Goal: Obtain resource: Download file/media

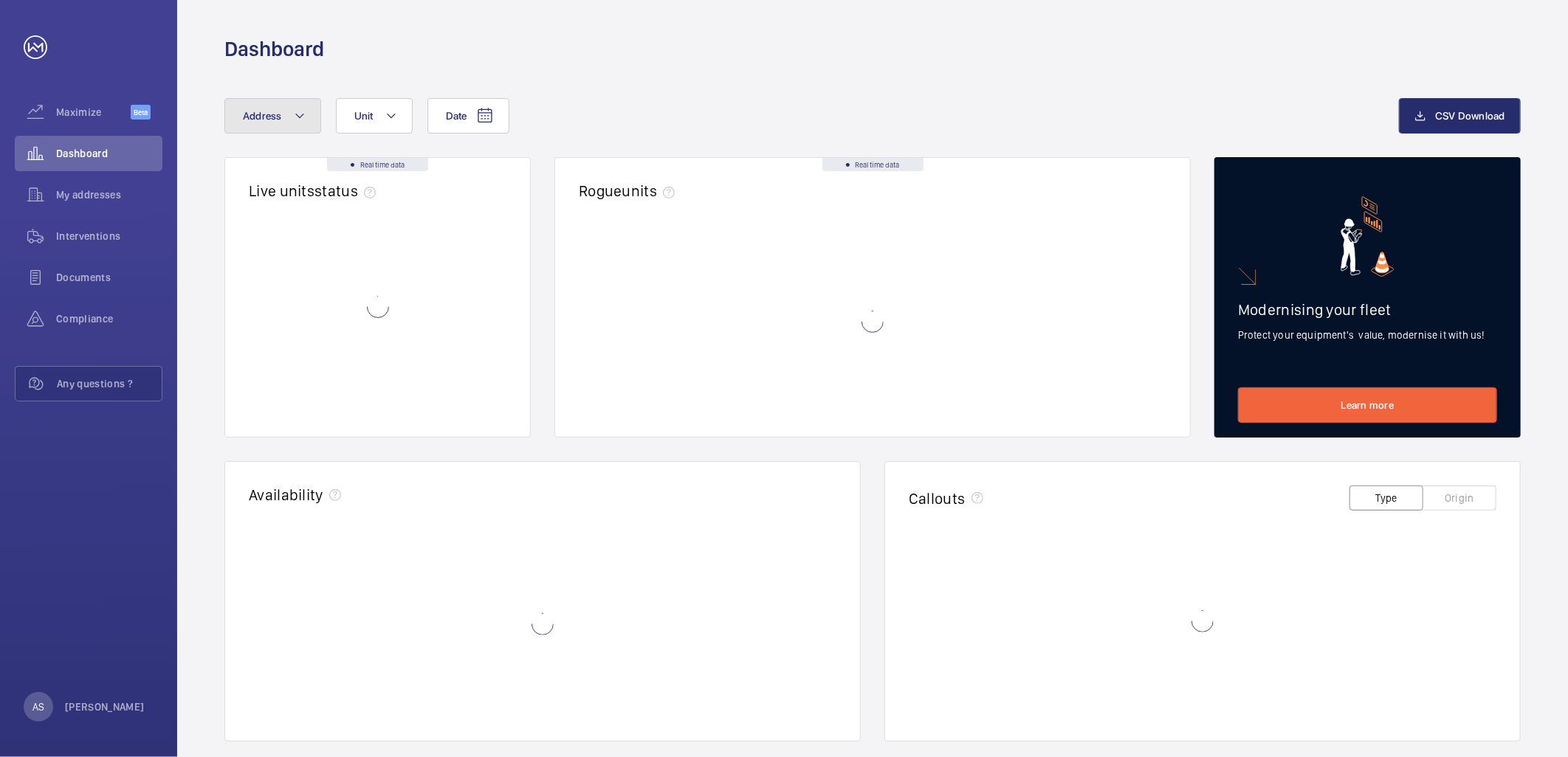
click at [279, 107] on button "Address" at bounding box center [273, 115] width 97 height 35
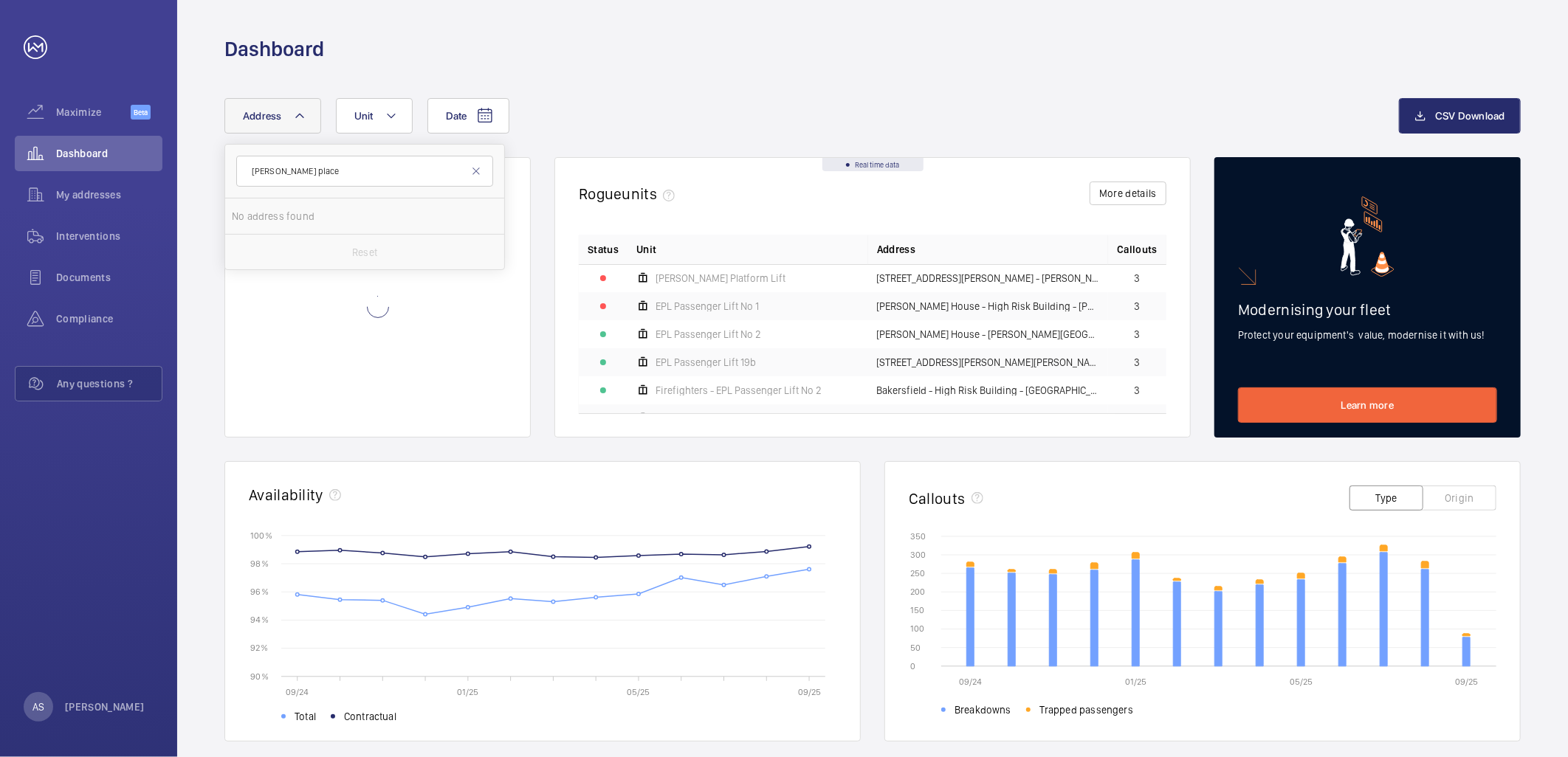
type input "[PERSON_NAME] place"
click at [335, 215] on span "[STREET_ADDRESS][PERSON_NAME]" at bounding box center [365, 216] width 203 height 15
click at [261, 215] on input "[STREET_ADDRESS][PERSON_NAME]" at bounding box center [247, 216] width 30 height 30
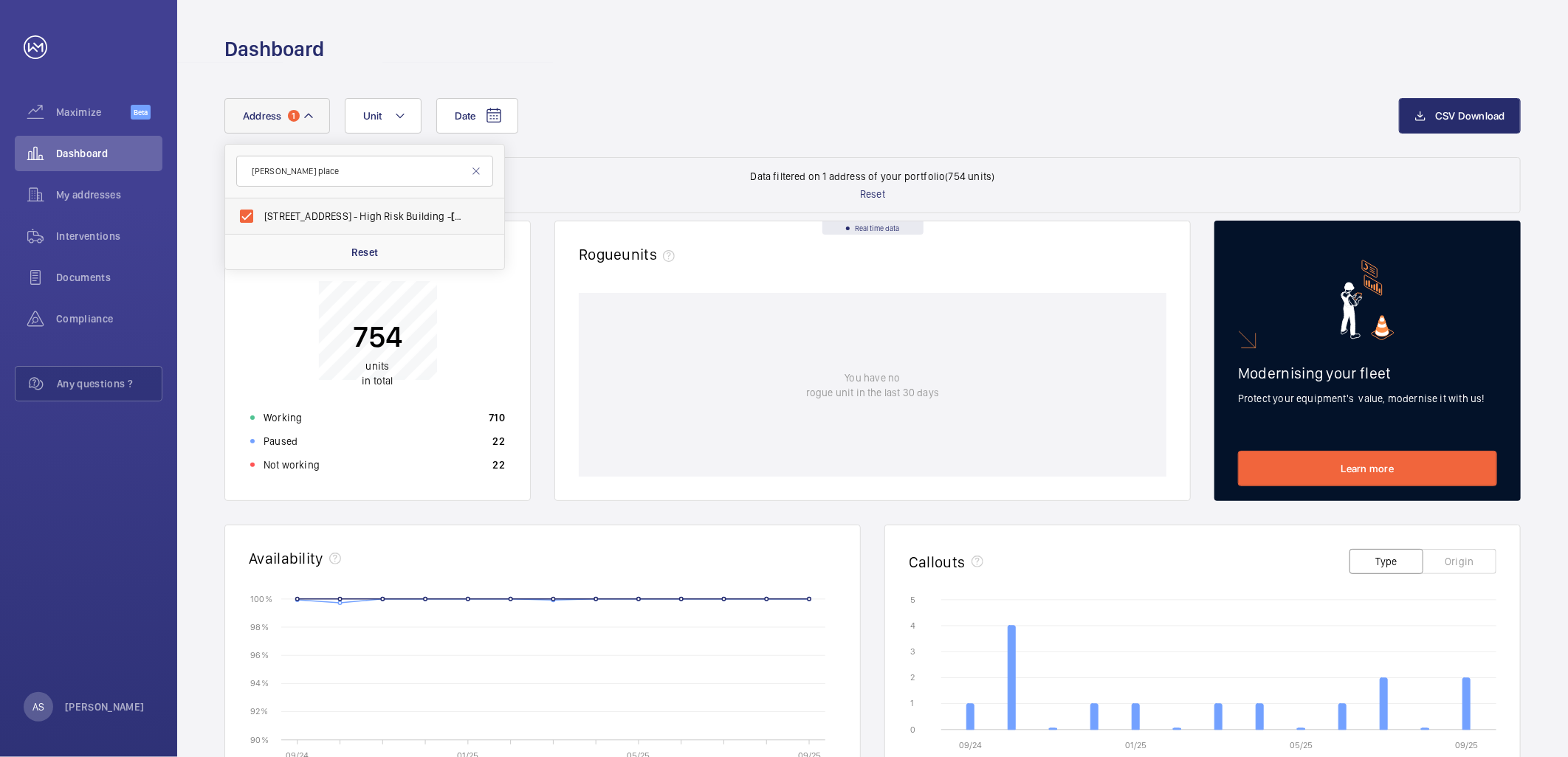
click at [374, 209] on span "[STREET_ADDRESS][PERSON_NAME]" at bounding box center [365, 216] width 203 height 15
click at [261, 208] on input "[STREET_ADDRESS][PERSON_NAME]" at bounding box center [247, 216] width 30 height 30
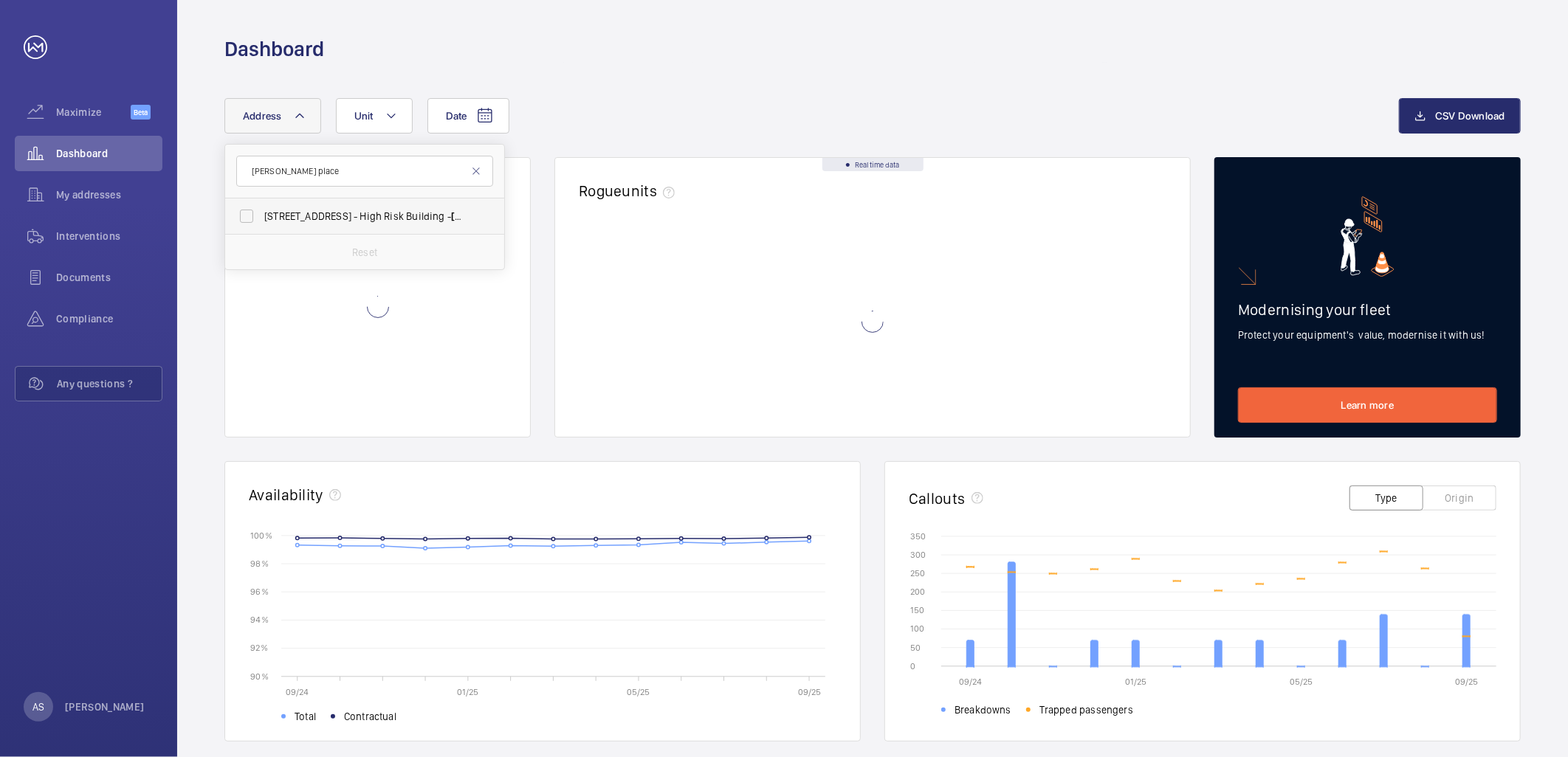
click at [377, 210] on span "[STREET_ADDRESS][PERSON_NAME]" at bounding box center [365, 216] width 203 height 15
click at [261, 210] on input "[STREET_ADDRESS][PERSON_NAME]" at bounding box center [247, 216] width 30 height 30
checkbox input "true"
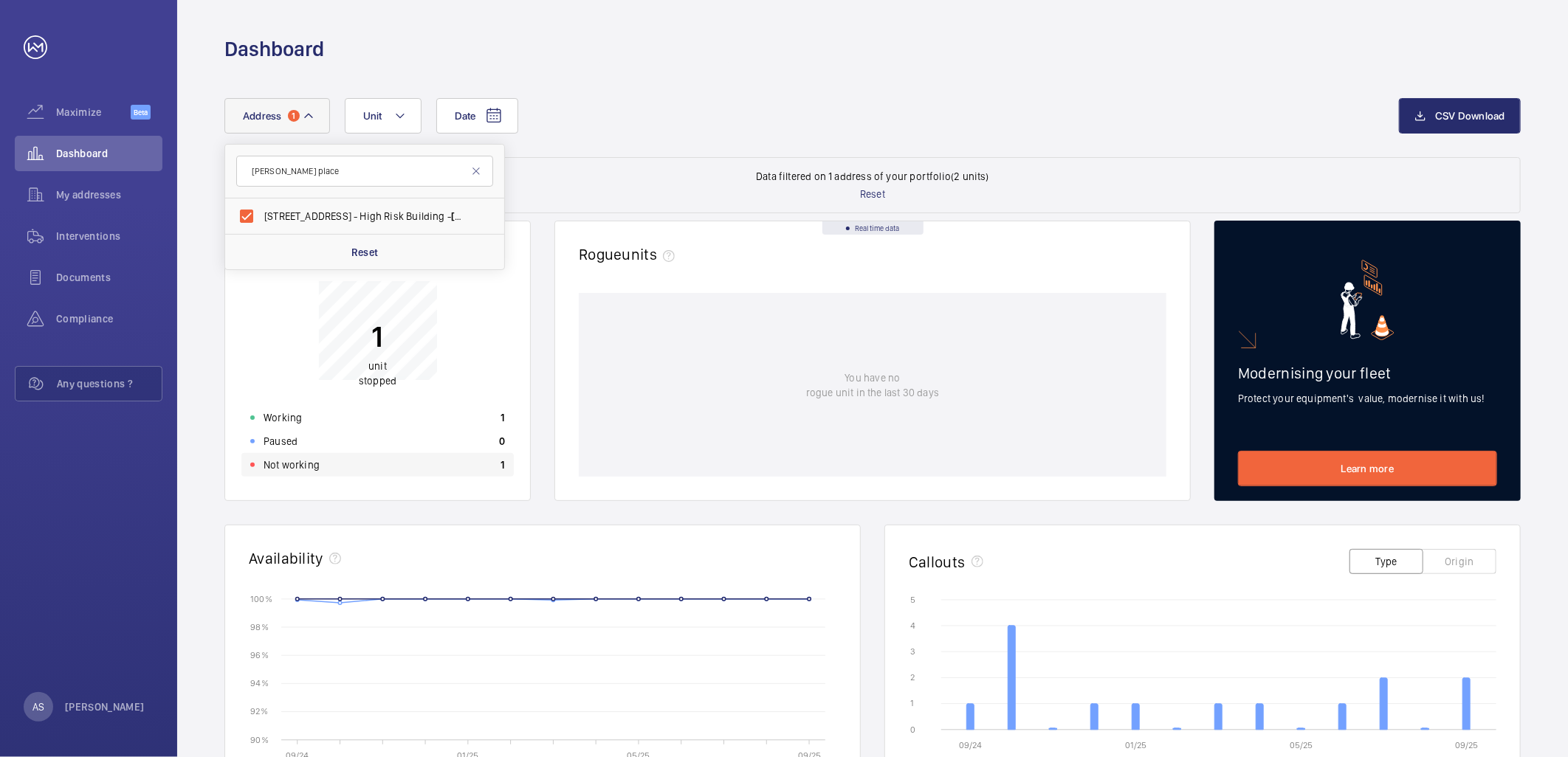
click at [386, 456] on div "Not working 1" at bounding box center [377, 464] width 272 height 24
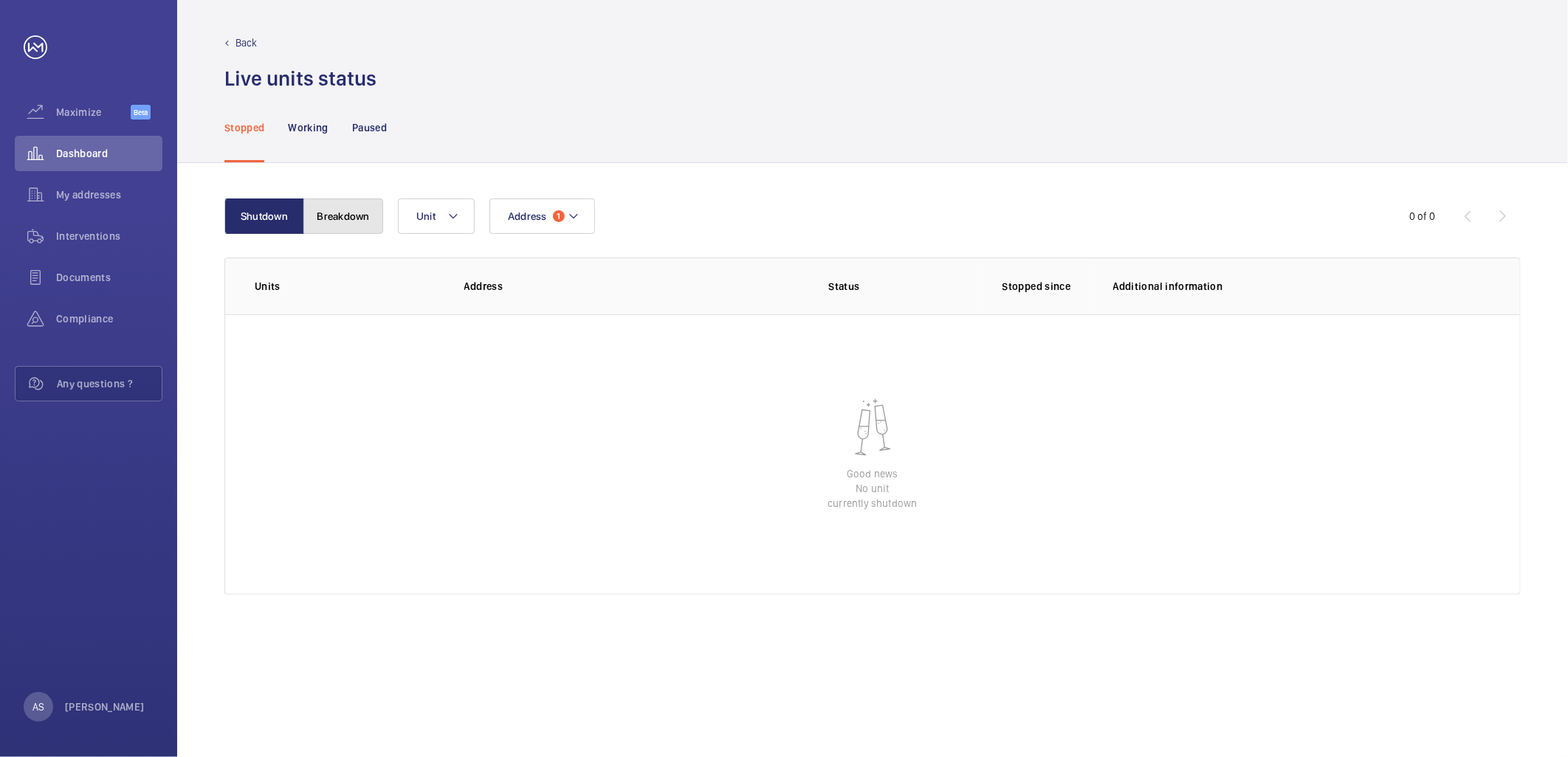
click at [364, 216] on button "Breakdown" at bounding box center [343, 216] width 80 height 35
click at [257, 225] on button "Shutdown" at bounding box center [264, 216] width 80 height 35
click at [126, 152] on span "Dashboard" at bounding box center [109, 154] width 106 height 15
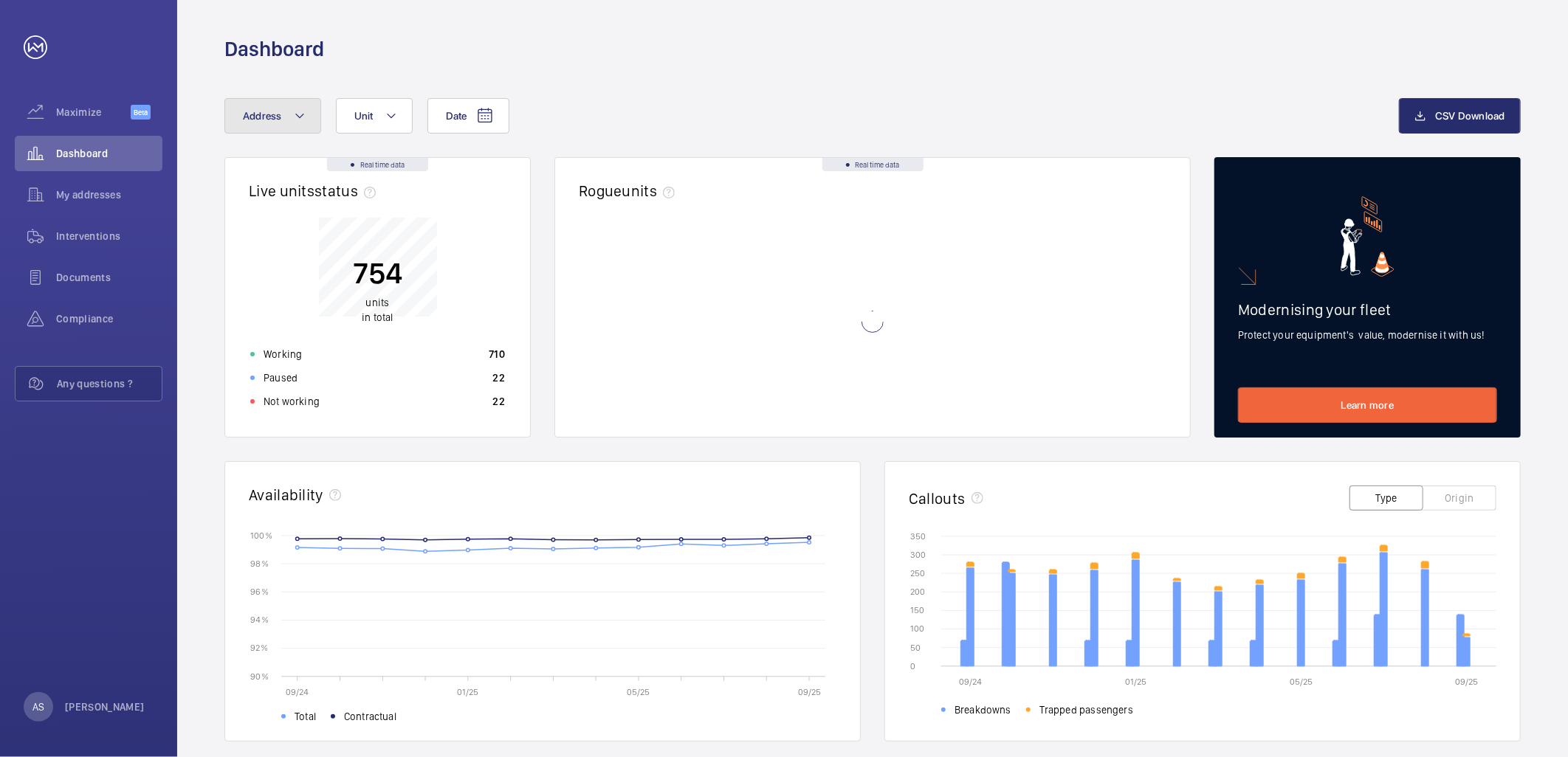
click at [289, 104] on button "Address" at bounding box center [273, 115] width 97 height 35
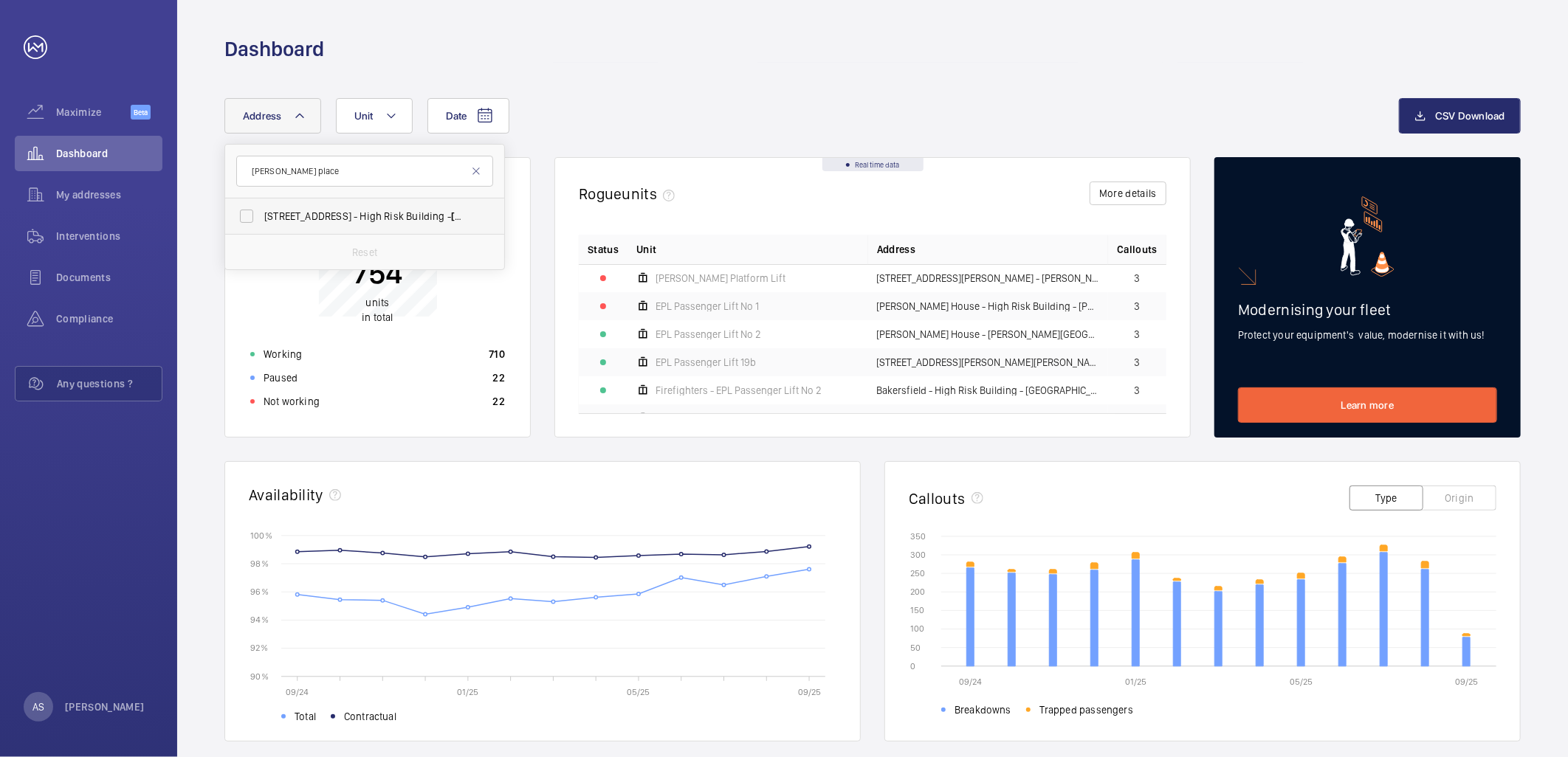
type input "[PERSON_NAME] place"
click at [377, 219] on span "[STREET_ADDRESS][PERSON_NAME]" at bounding box center [365, 216] width 203 height 15
click at [261, 219] on input "[STREET_ADDRESS][PERSON_NAME]" at bounding box center [247, 216] width 30 height 30
checkbox input "true"
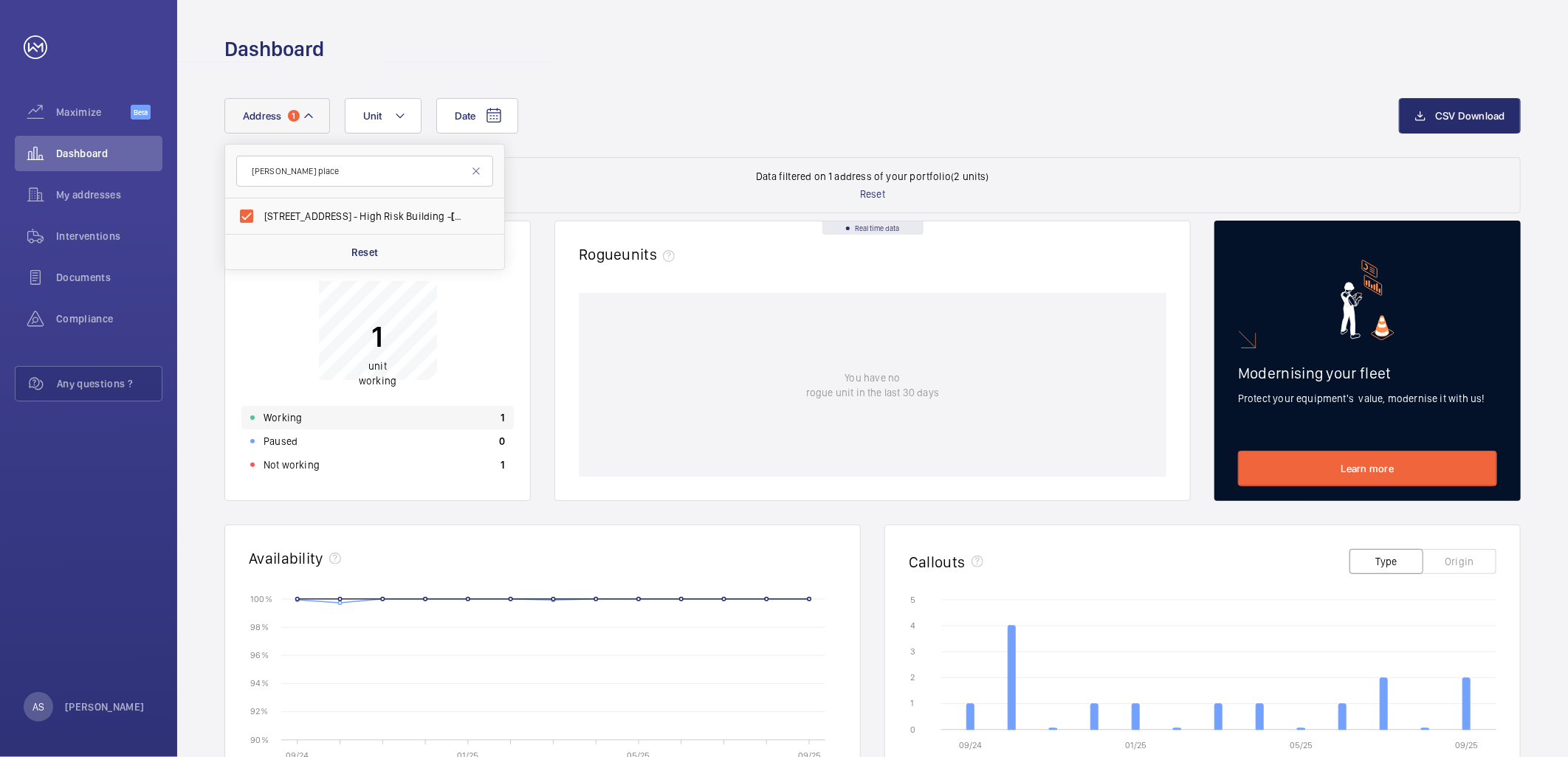
click at [323, 417] on div "Working 1" at bounding box center [377, 418] width 272 height 24
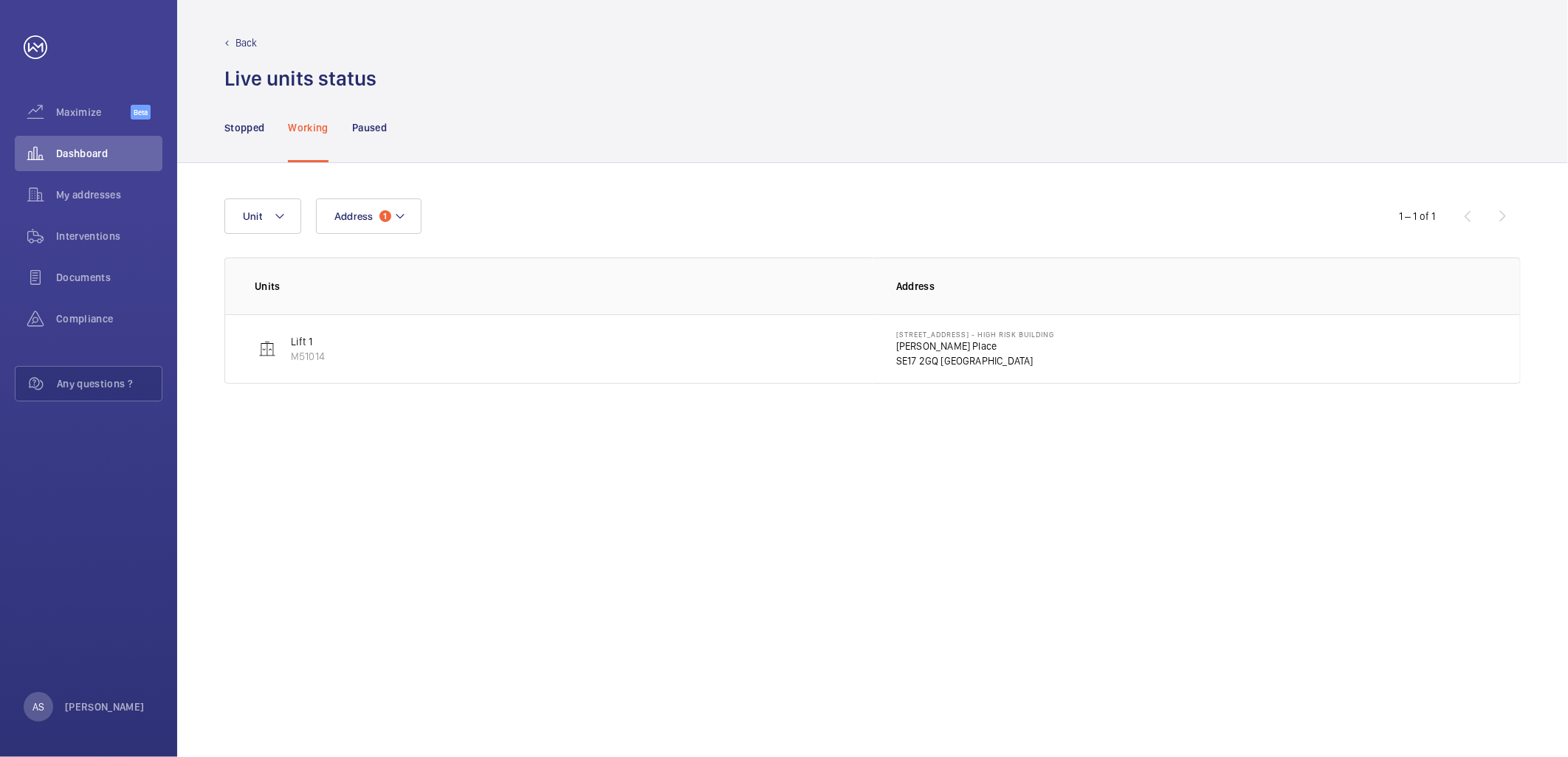
drag, startPoint x: 910, startPoint y: 322, endPoint x: 911, endPoint y: 335, distance: 13.0
click at [910, 325] on td "[STREET_ADDRESS][PERSON_NAME]" at bounding box center [1196, 349] width 648 height 69
click at [912, 350] on p "[PERSON_NAME] Place" at bounding box center [975, 346] width 158 height 15
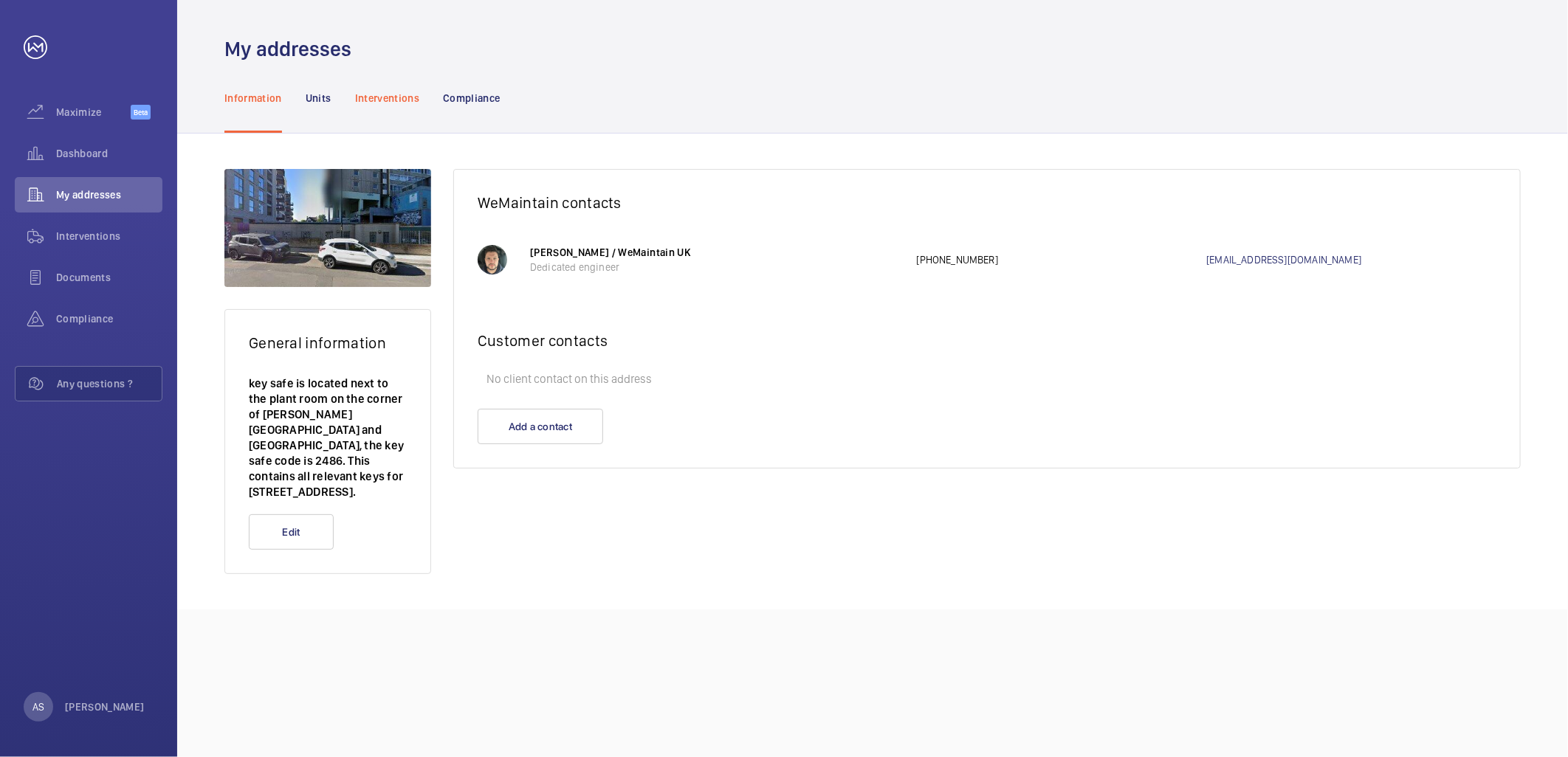
click at [400, 108] on div "Interventions" at bounding box center [387, 97] width 65 height 70
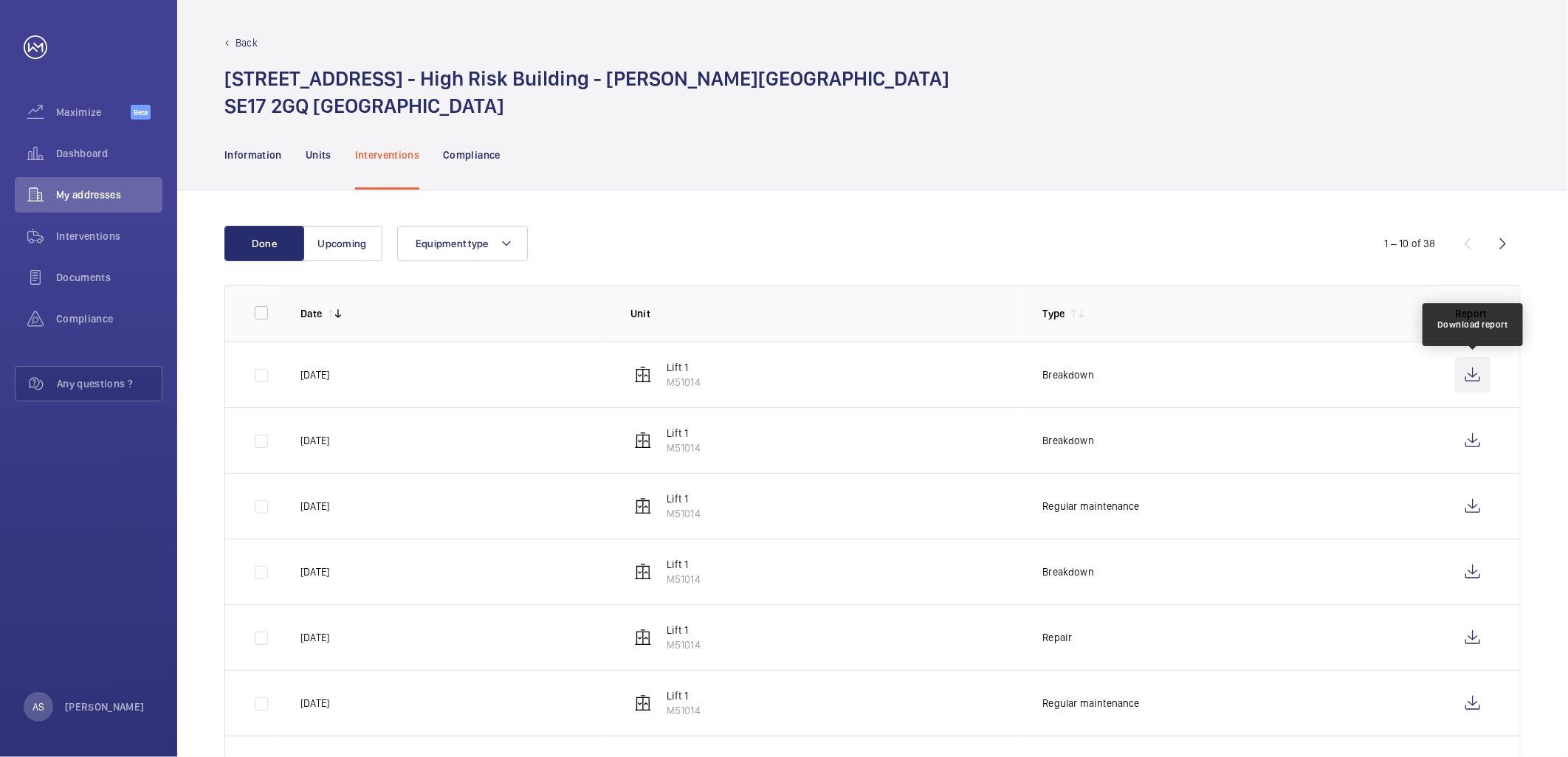
click at [1471, 375] on wm-front-icon-button at bounding box center [1473, 375] width 35 height 35
click at [1484, 440] on wm-front-icon-button at bounding box center [1473, 441] width 35 height 35
click at [1460, 439] on wm-front-icon-button at bounding box center [1473, 441] width 35 height 35
click at [72, 156] on span "Dashboard" at bounding box center [109, 154] width 106 height 15
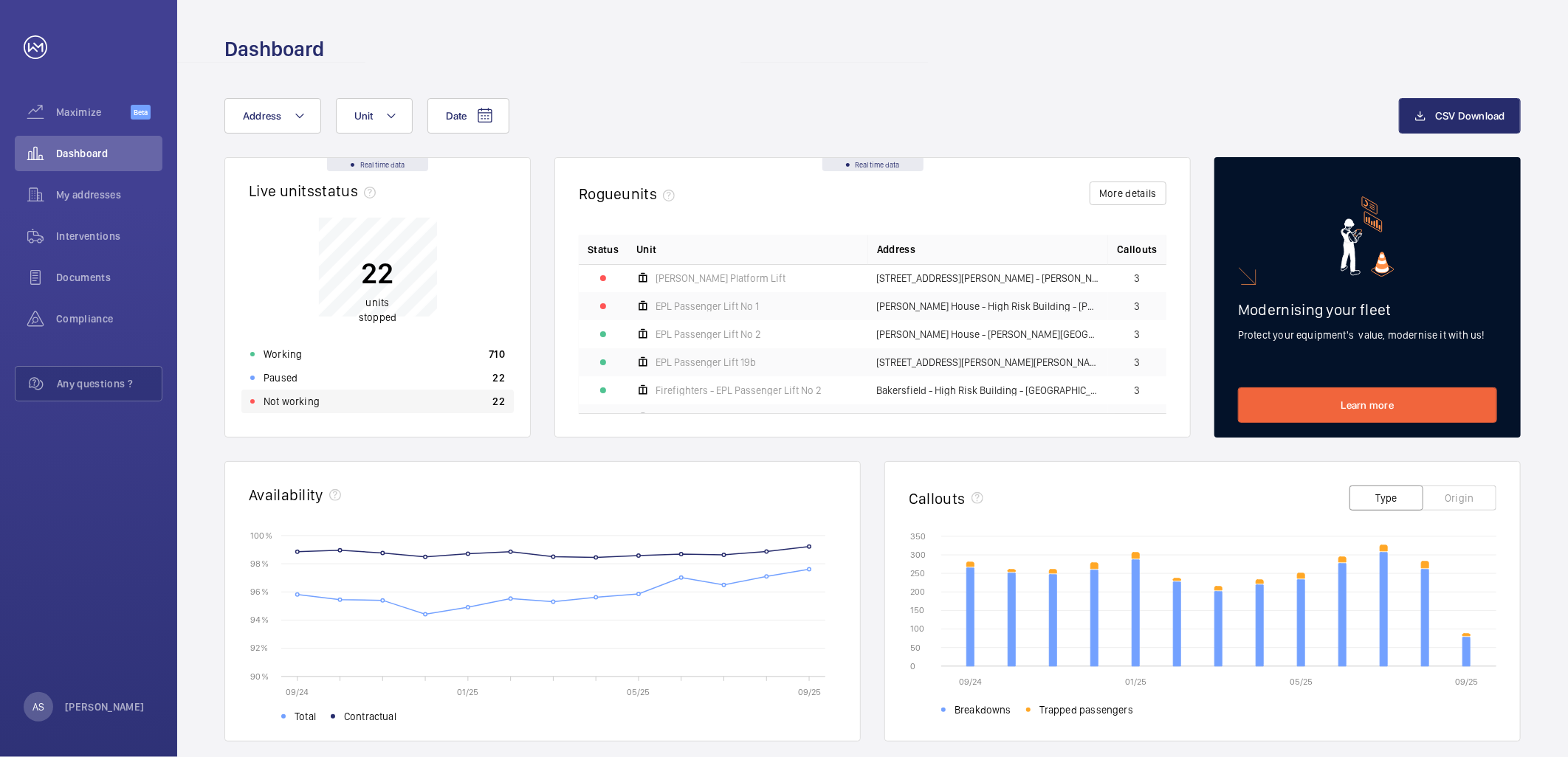
click at [390, 406] on div "Not working 22" at bounding box center [377, 401] width 272 height 24
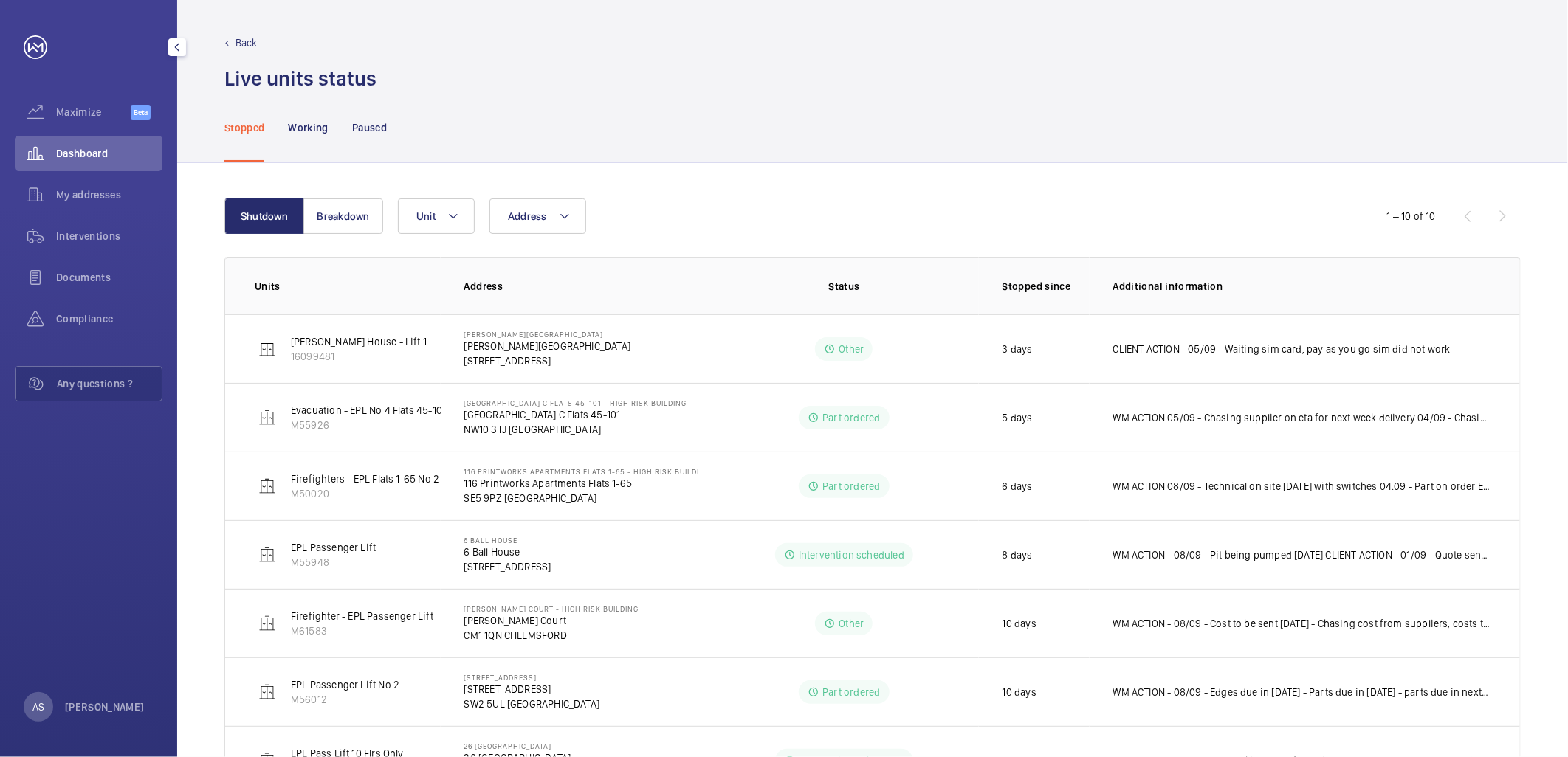
click at [104, 150] on span "Dashboard" at bounding box center [109, 154] width 106 height 15
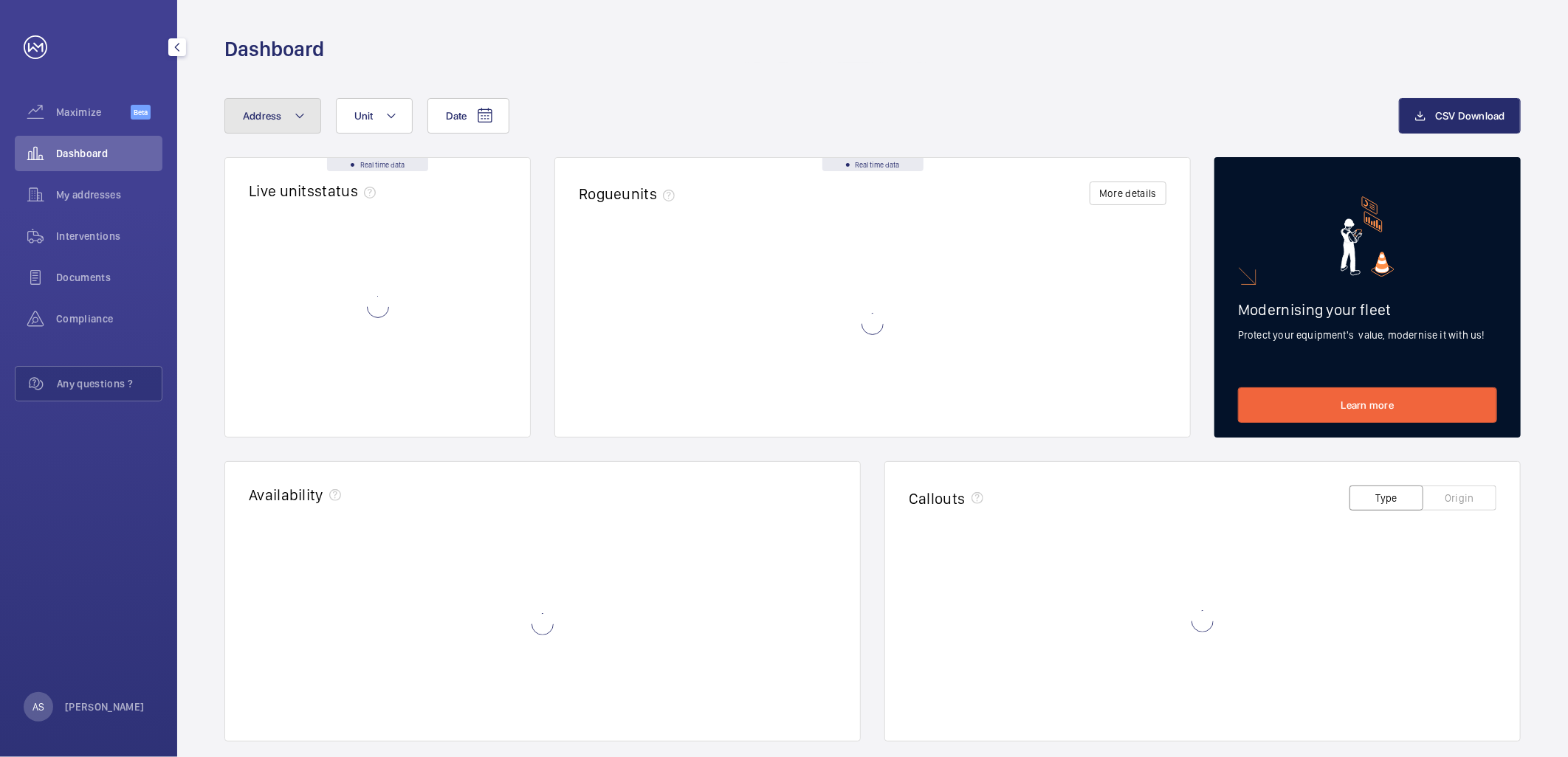
click at [262, 119] on span "Address" at bounding box center [262, 116] width 39 height 12
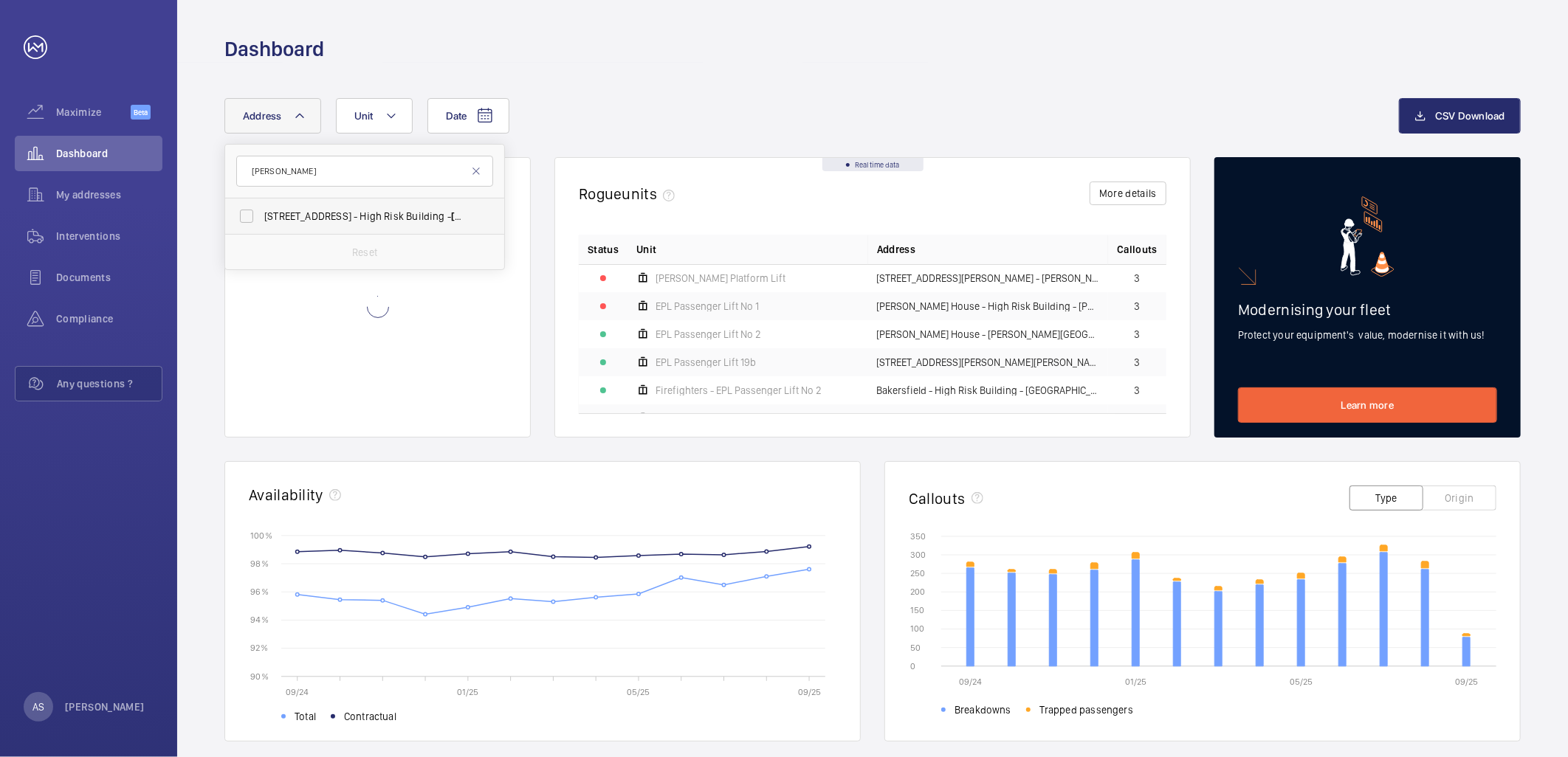
type input "[PERSON_NAME]"
click at [307, 215] on span "[STREET_ADDRESS][PERSON_NAME]" at bounding box center [365, 216] width 203 height 15
click at [261, 215] on input "[STREET_ADDRESS][PERSON_NAME]" at bounding box center [247, 216] width 30 height 30
checkbox input "true"
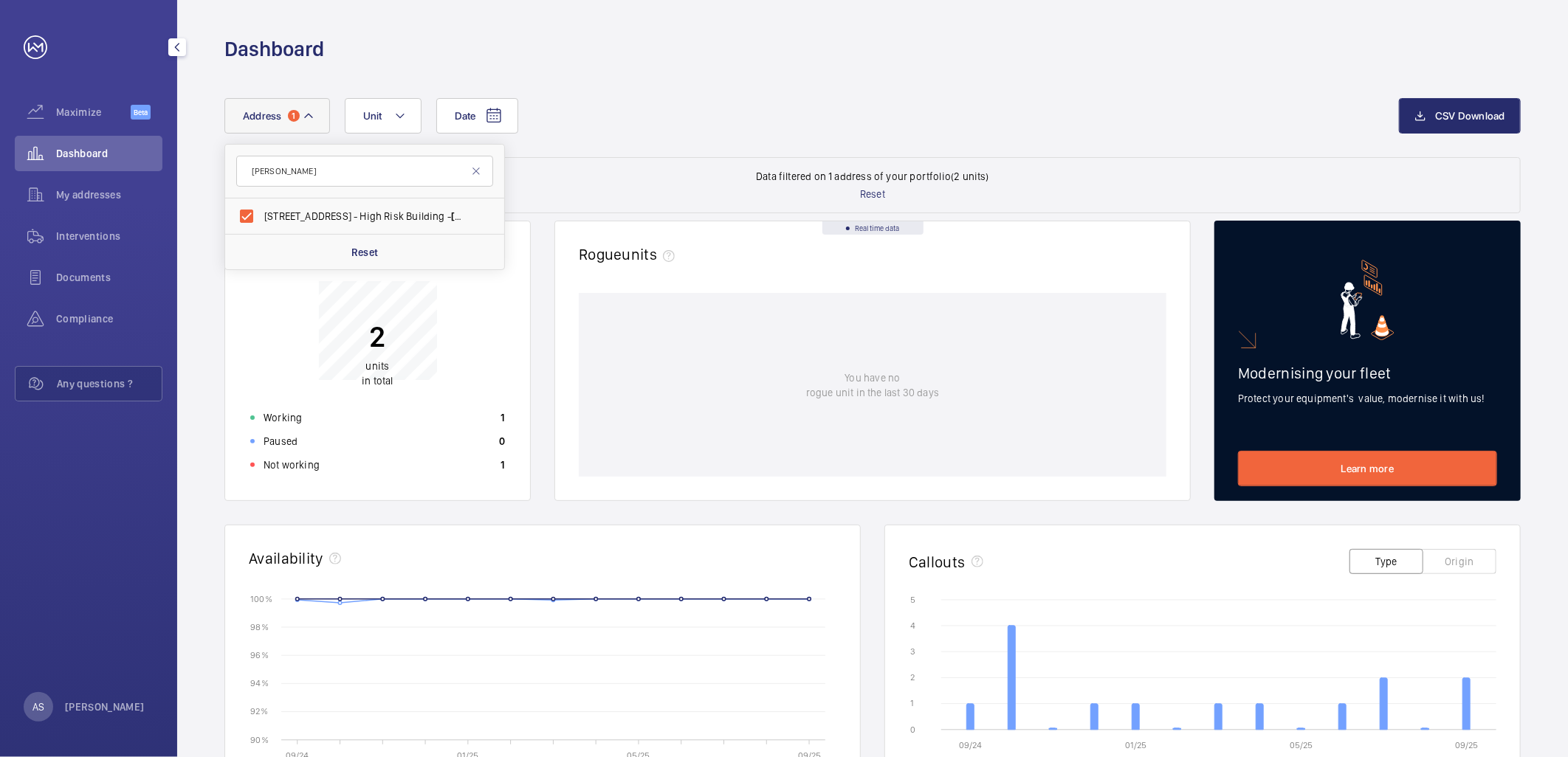
click at [124, 149] on span "Dashboard" at bounding box center [109, 154] width 106 height 15
click at [85, 145] on div "Dashboard" at bounding box center [89, 153] width 148 height 35
click at [344, 418] on div "Working 1" at bounding box center [377, 418] width 272 height 24
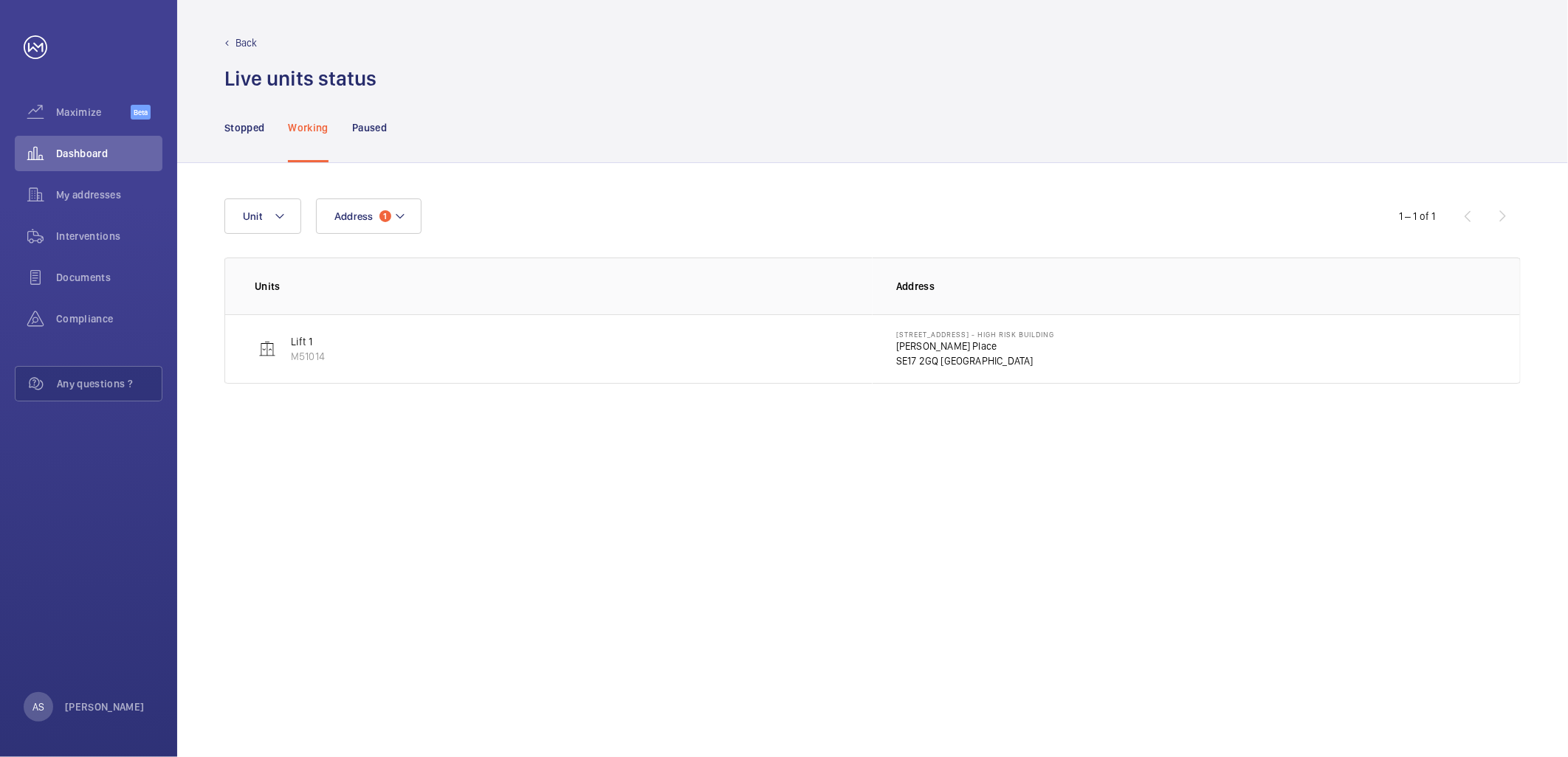
click at [916, 336] on p "[STREET_ADDRESS] - High Risk Building" at bounding box center [975, 334] width 158 height 9
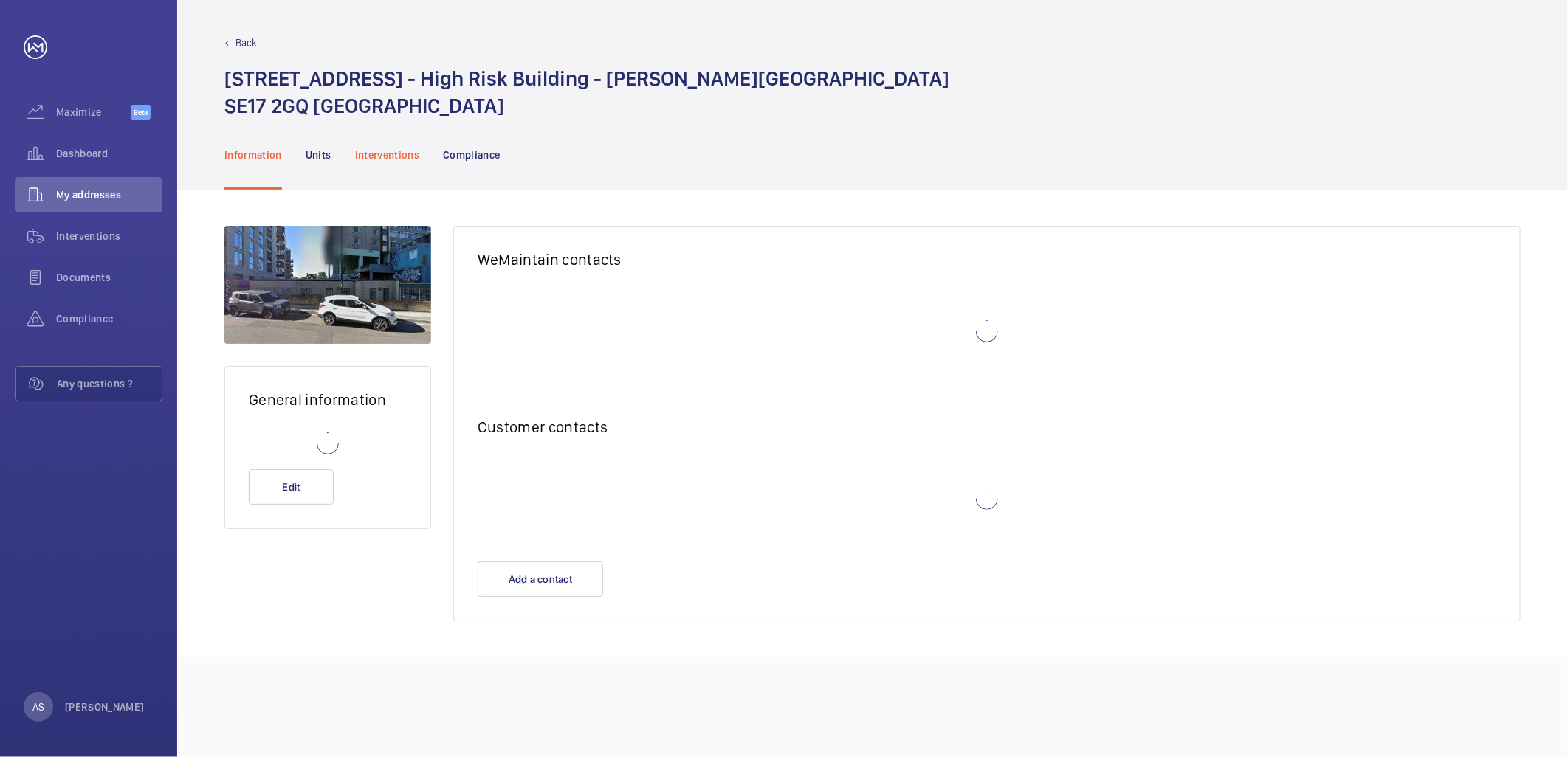
click at [389, 163] on div "Interventions" at bounding box center [387, 154] width 65 height 70
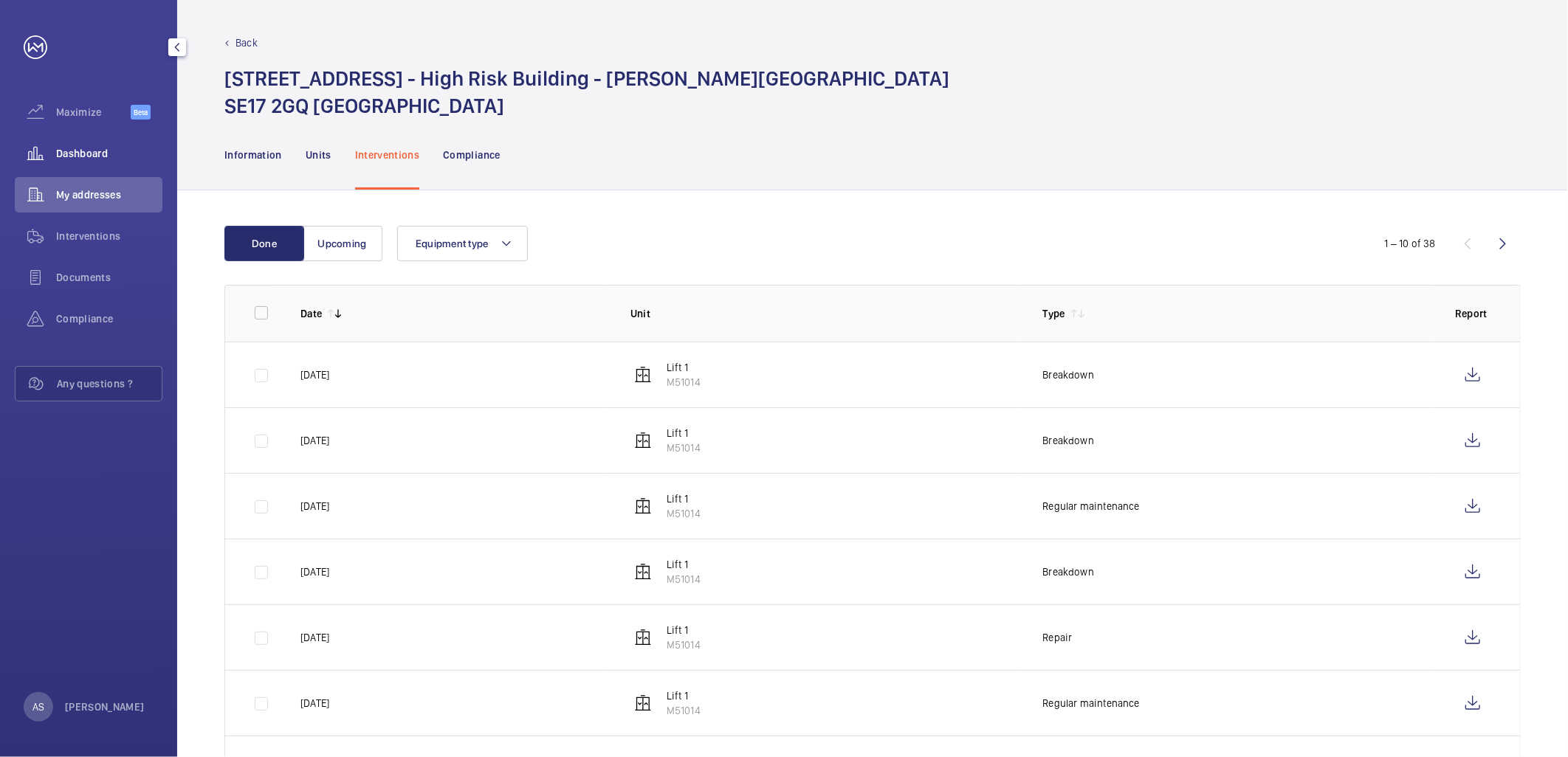
click at [83, 159] on span "Dashboard" at bounding box center [109, 154] width 106 height 15
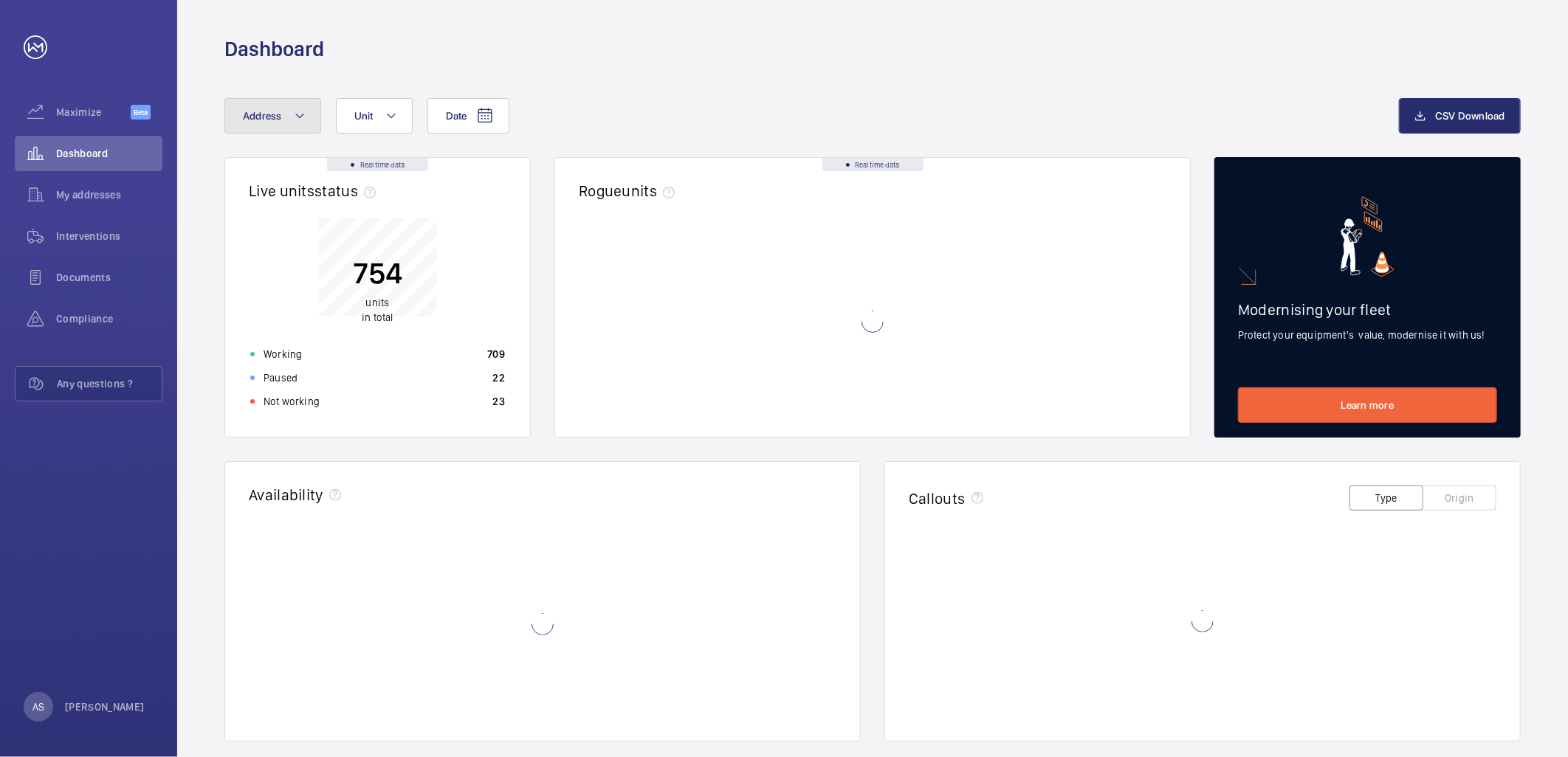
click at [275, 131] on button "Address" at bounding box center [273, 115] width 97 height 35
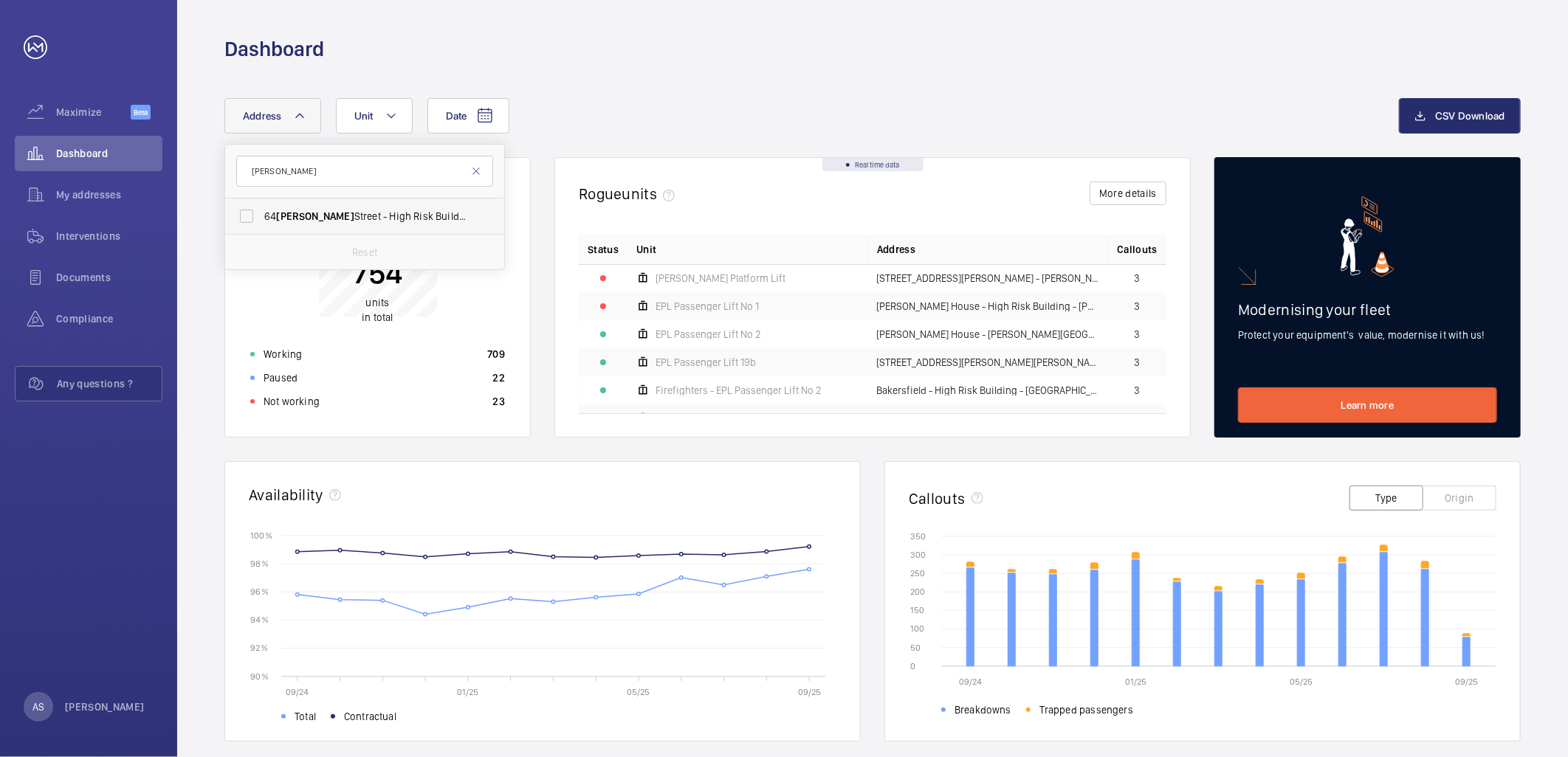
type input "[PERSON_NAME]"
click at [343, 216] on span "[STREET_ADDRESS][PERSON_NAME][PERSON_NAME]" at bounding box center [365, 216] width 203 height 15
click at [261, 216] on input "[STREET_ADDRESS][PERSON_NAME][PERSON_NAME]" at bounding box center [247, 216] width 30 height 30
checkbox input "true"
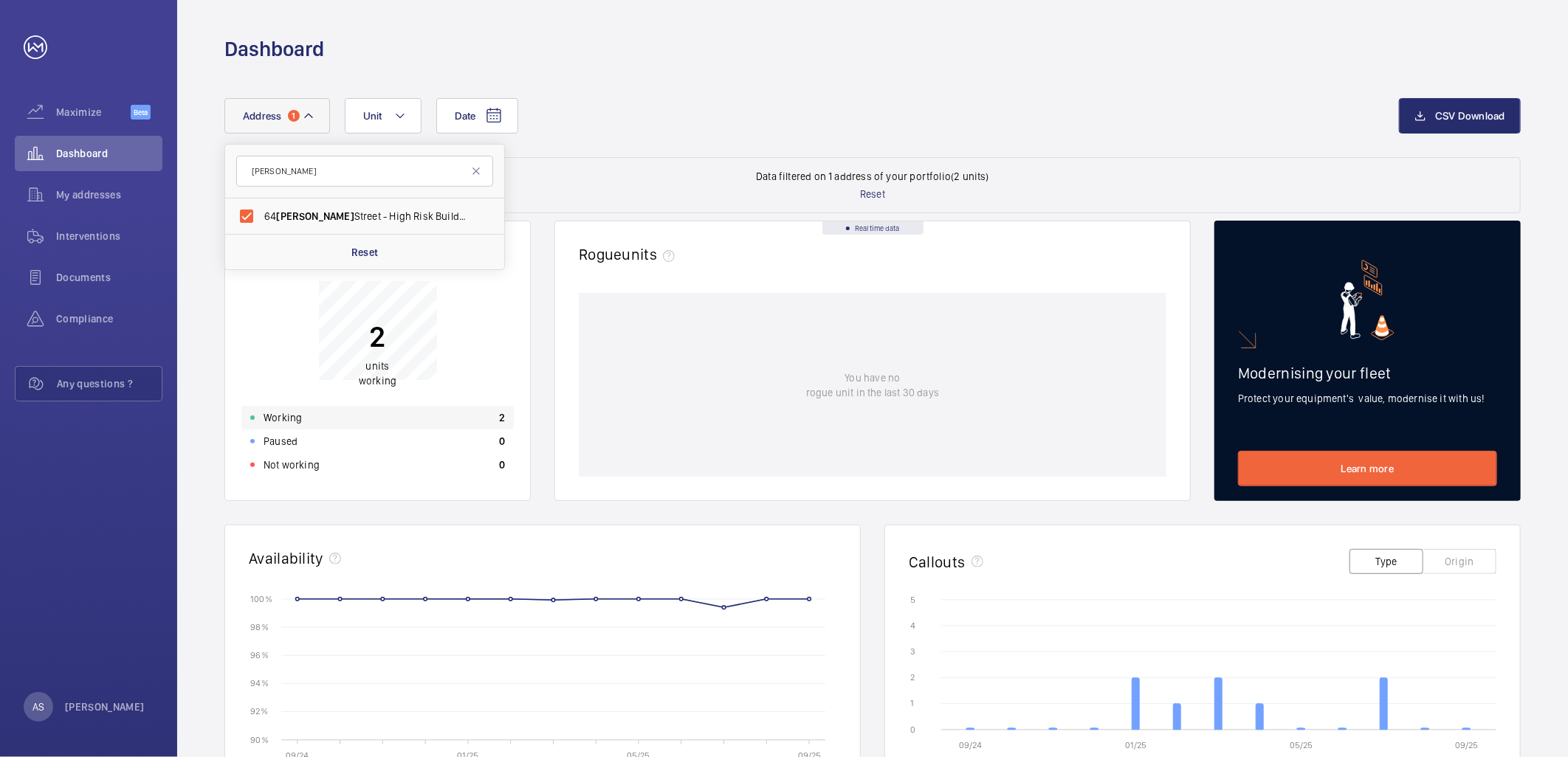
click at [406, 414] on div "Working 2" at bounding box center [377, 418] width 272 height 24
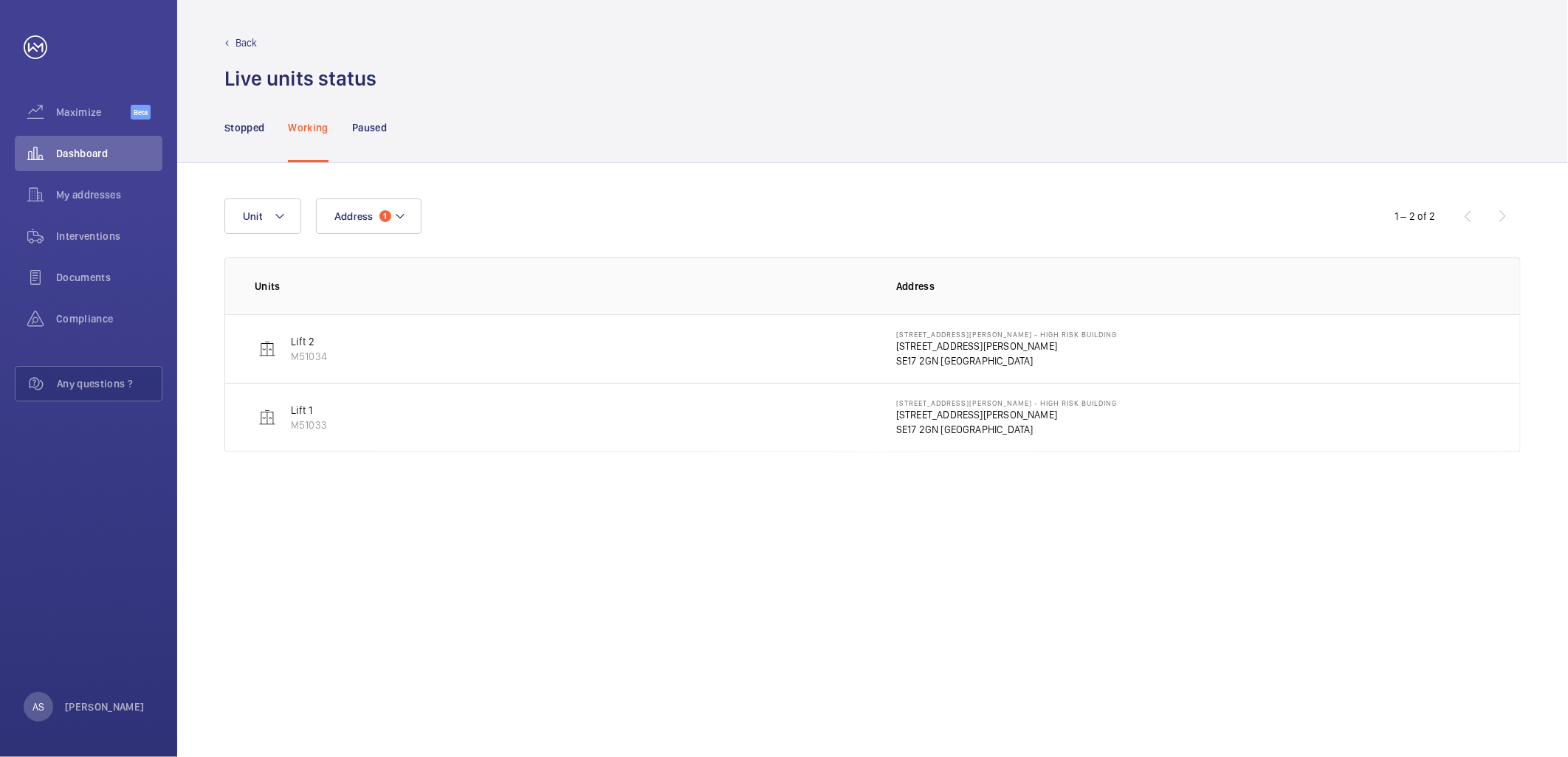
click at [948, 345] on p "[STREET_ADDRESS][PERSON_NAME]" at bounding box center [1006, 346] width 221 height 15
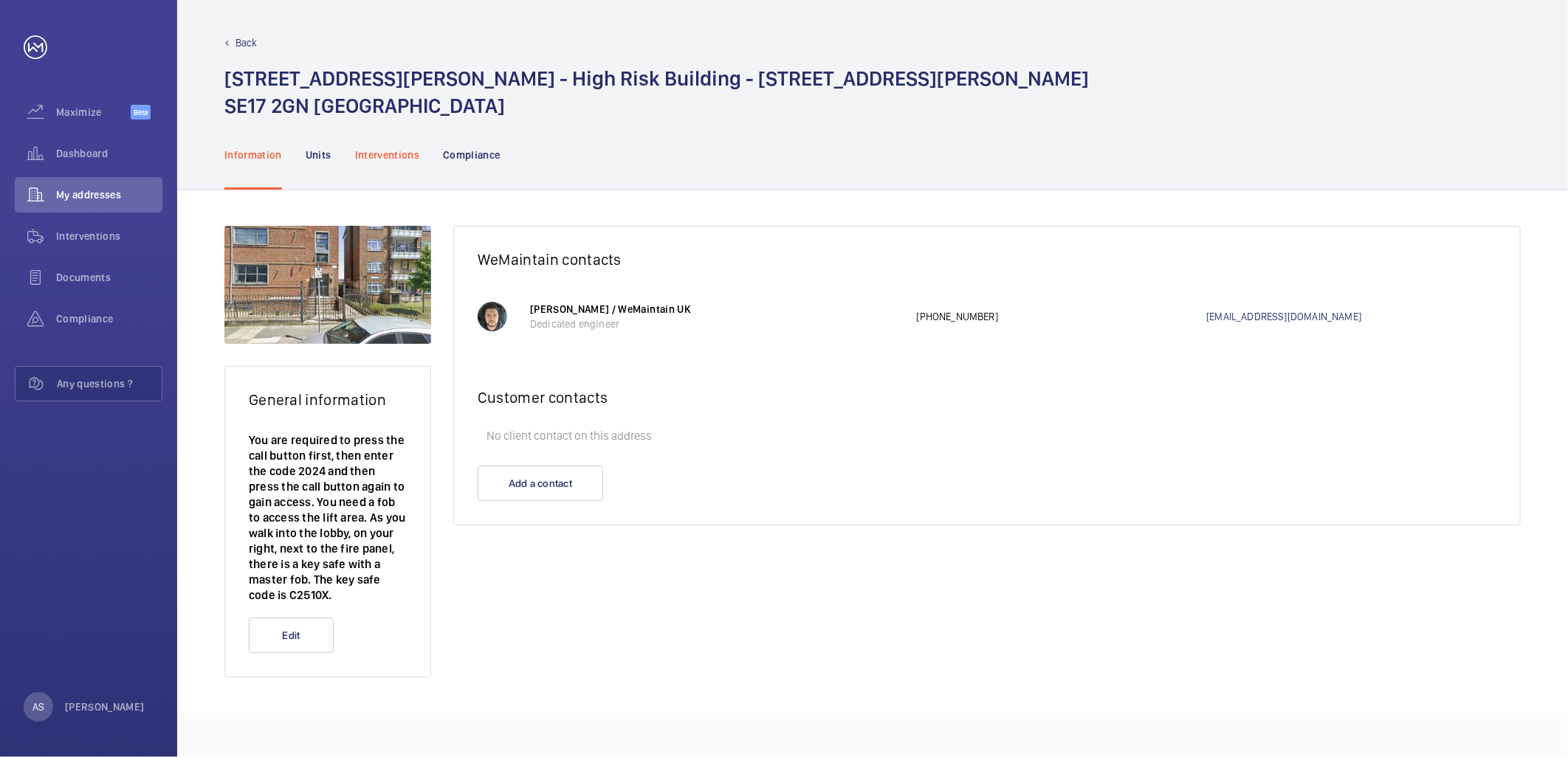
click at [408, 163] on div "Interventions" at bounding box center [387, 154] width 65 height 70
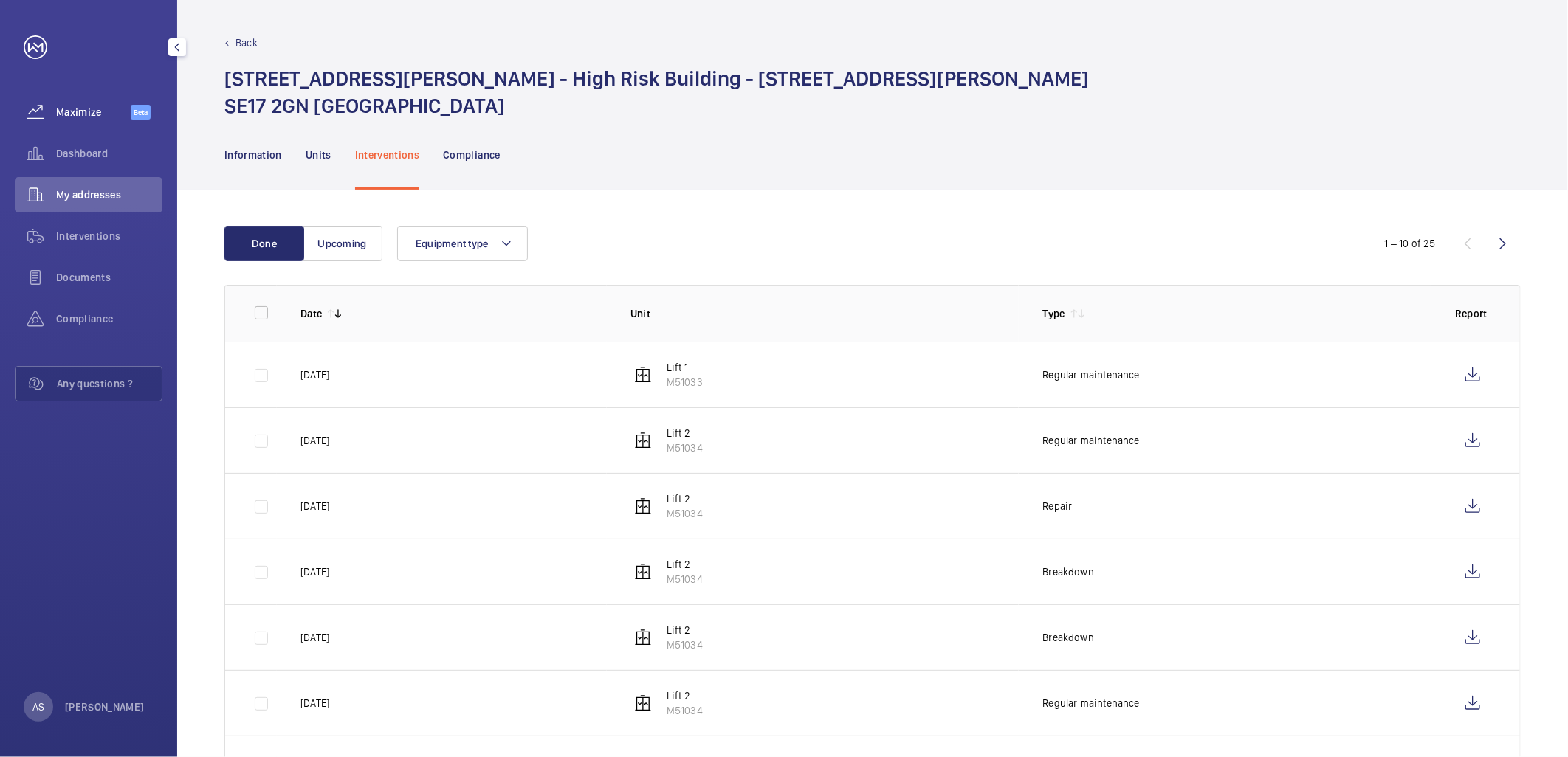
click at [87, 120] on div "Maximize Beta" at bounding box center [89, 112] width 148 height 35
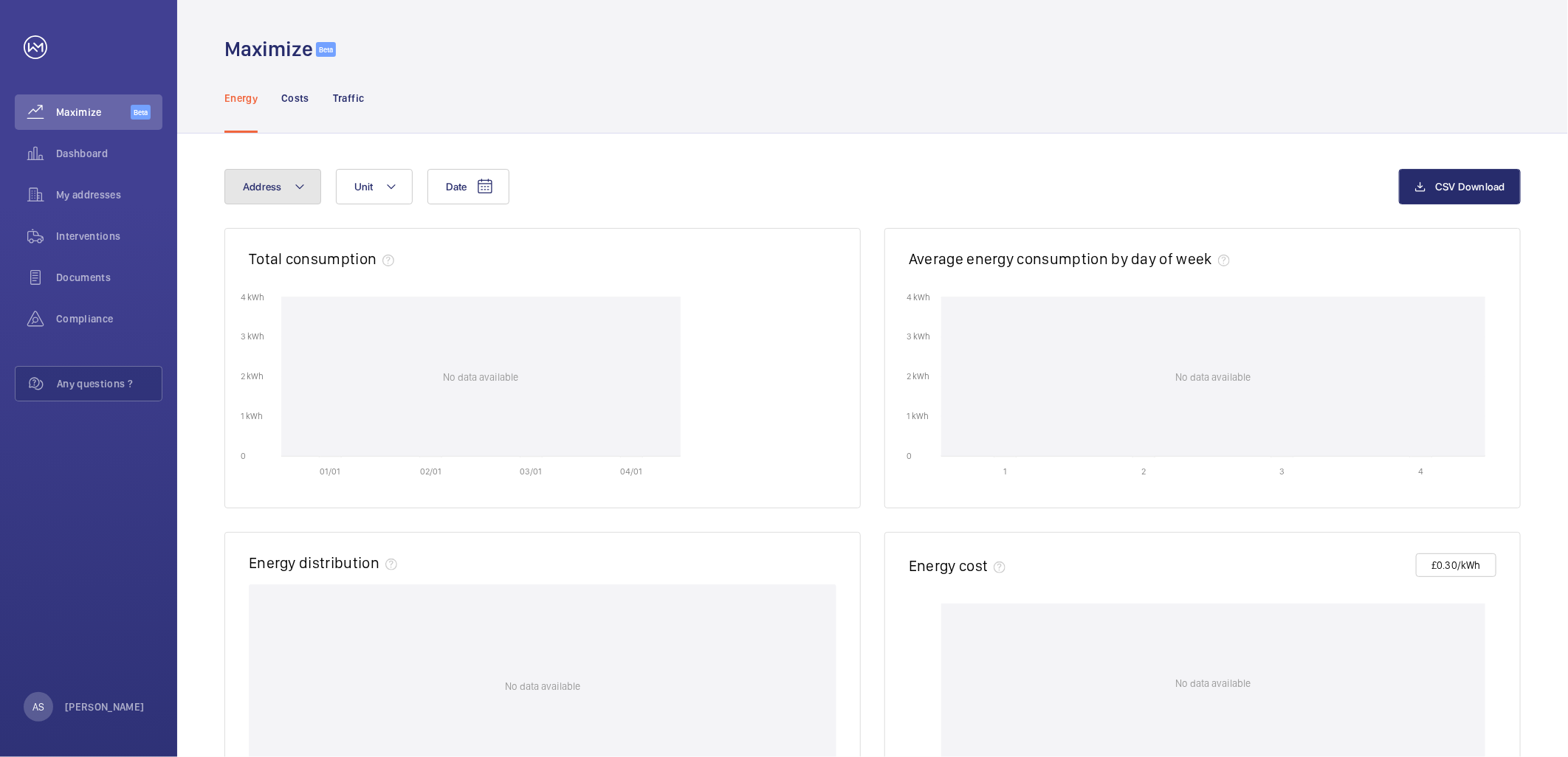
click at [277, 188] on span "Address" at bounding box center [262, 187] width 39 height 12
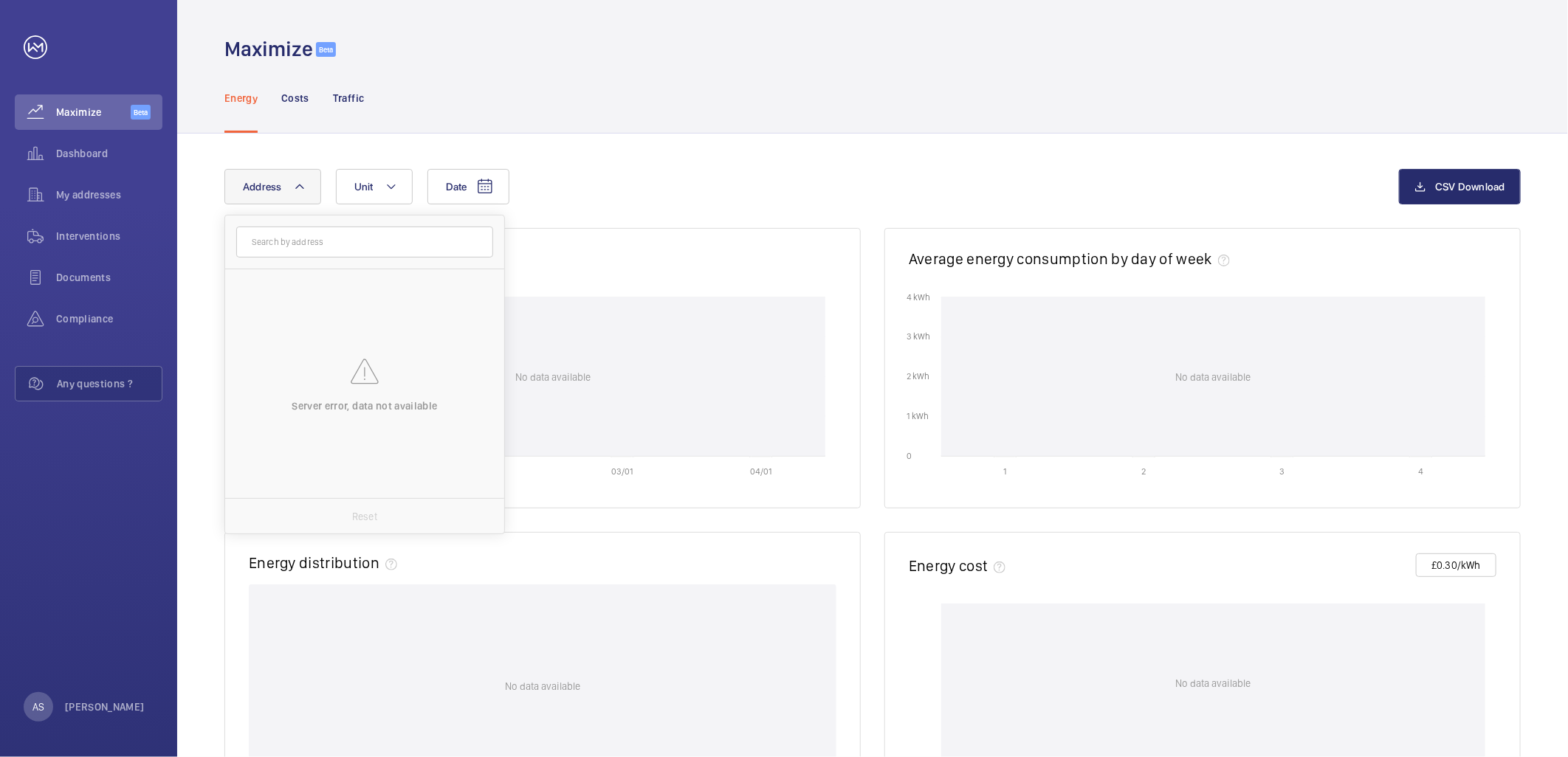
click at [691, 221] on div "Date Address Server error, data not available Reset Unit CSV Download" at bounding box center [872, 199] width 1297 height 59
click at [369, 185] on span "Unit" at bounding box center [363, 187] width 19 height 12
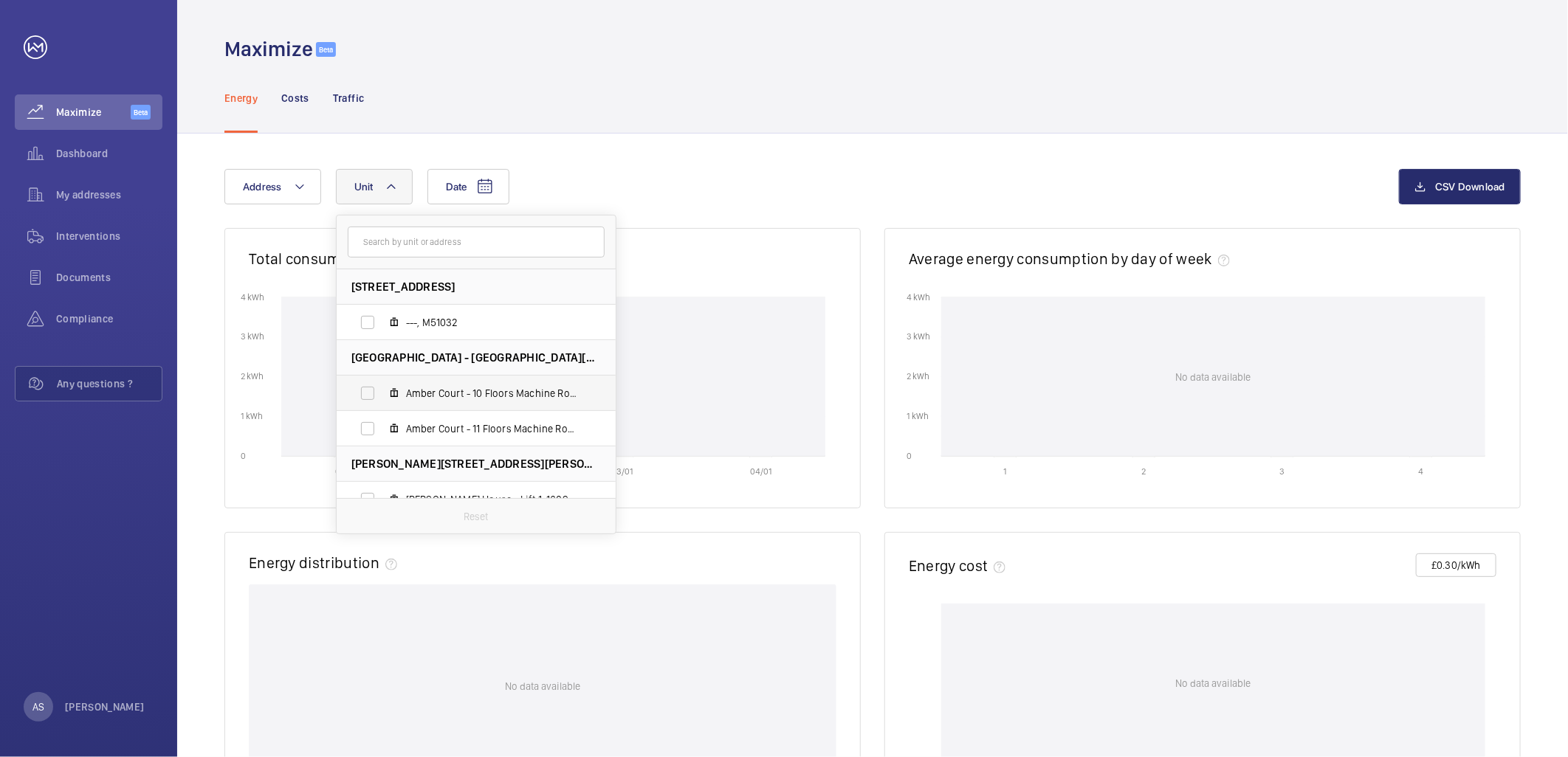
click at [488, 402] on label "Amber Court - 10 Floors Machine Roomless, M10020" at bounding box center [464, 393] width 256 height 35
drag, startPoint x: 488, startPoint y: 402, endPoint x: 446, endPoint y: 392, distance: 43.2
click at [452, 391] on span "Amber Court - 10 Floors Machine Roomless, M10020" at bounding box center [492, 394] width 171 height 15
click at [382, 391] on input "Amber Court - 10 Floors Machine Roomless, M10020" at bounding box center [368, 394] width 30 height 30
checkbox input "true"
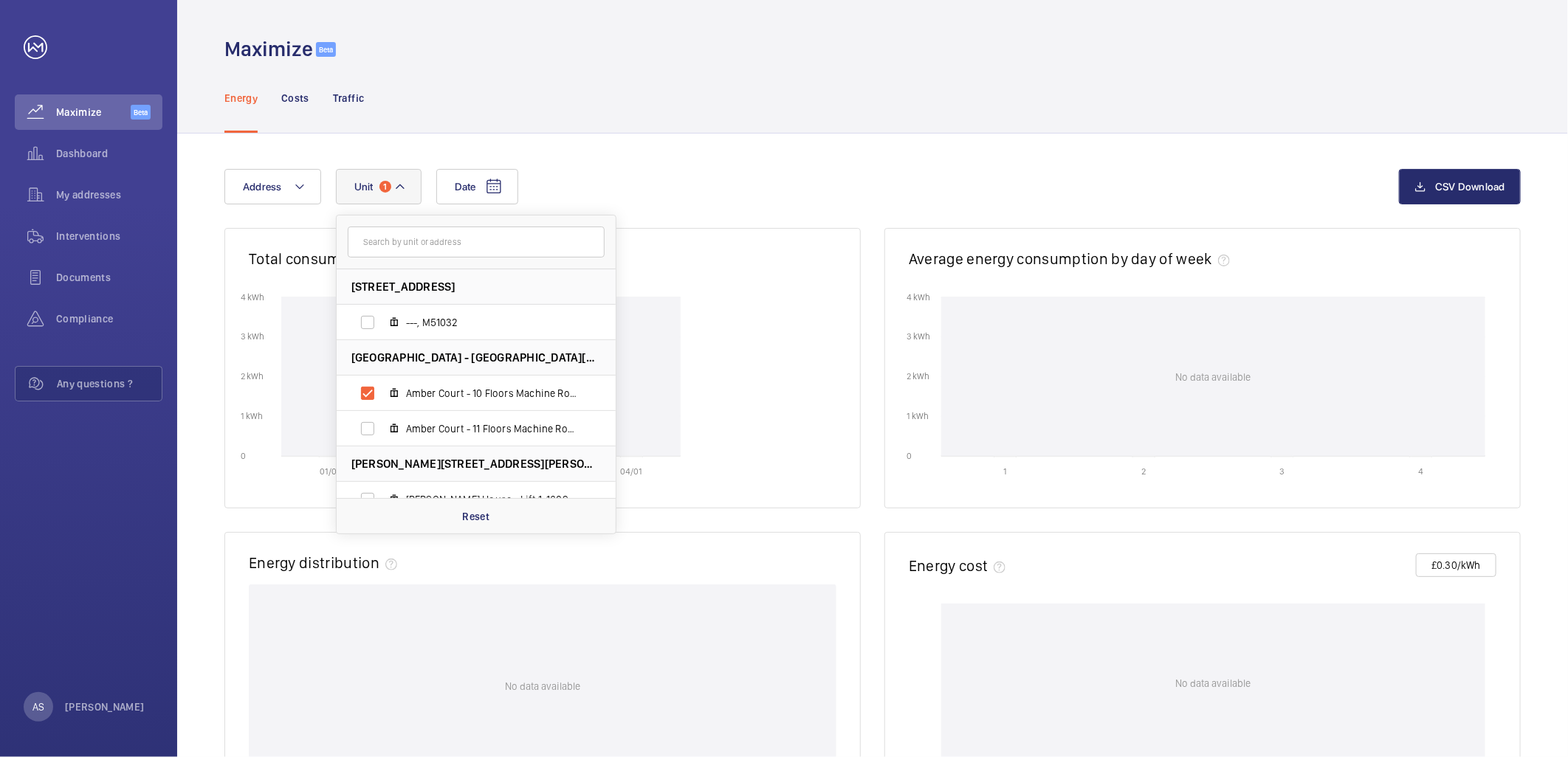
click at [650, 173] on div "Date Address [STREET_ADDRESS] ---, M51032 [GEOGRAPHIC_DATA] - [GEOGRAPHIC_DATA]…" at bounding box center [812, 187] width 1175 height 35
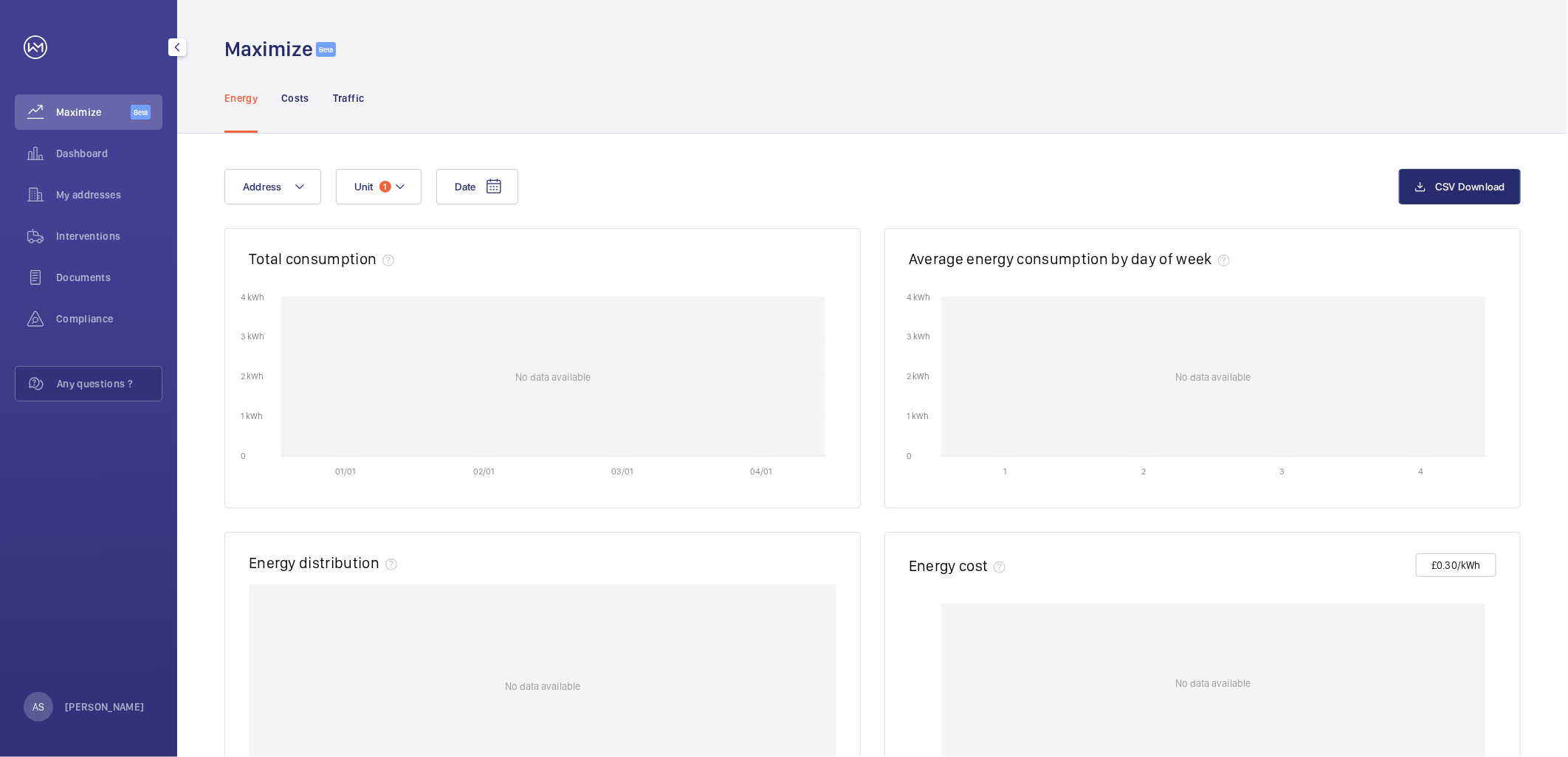
click at [86, 119] on span "Maximize" at bounding box center [93, 113] width 75 height 15
click at [369, 166] on div "Date Address Unit 1 CSV Download Total consumption 01/01 02/01 03/01 04/01 0 0 …" at bounding box center [873, 643] width 1391 height 1018
drag, startPoint x: 372, startPoint y: 180, endPoint x: 377, endPoint y: 192, distance: 13.0
click at [372, 181] on span "Unit" at bounding box center [363, 187] width 19 height 12
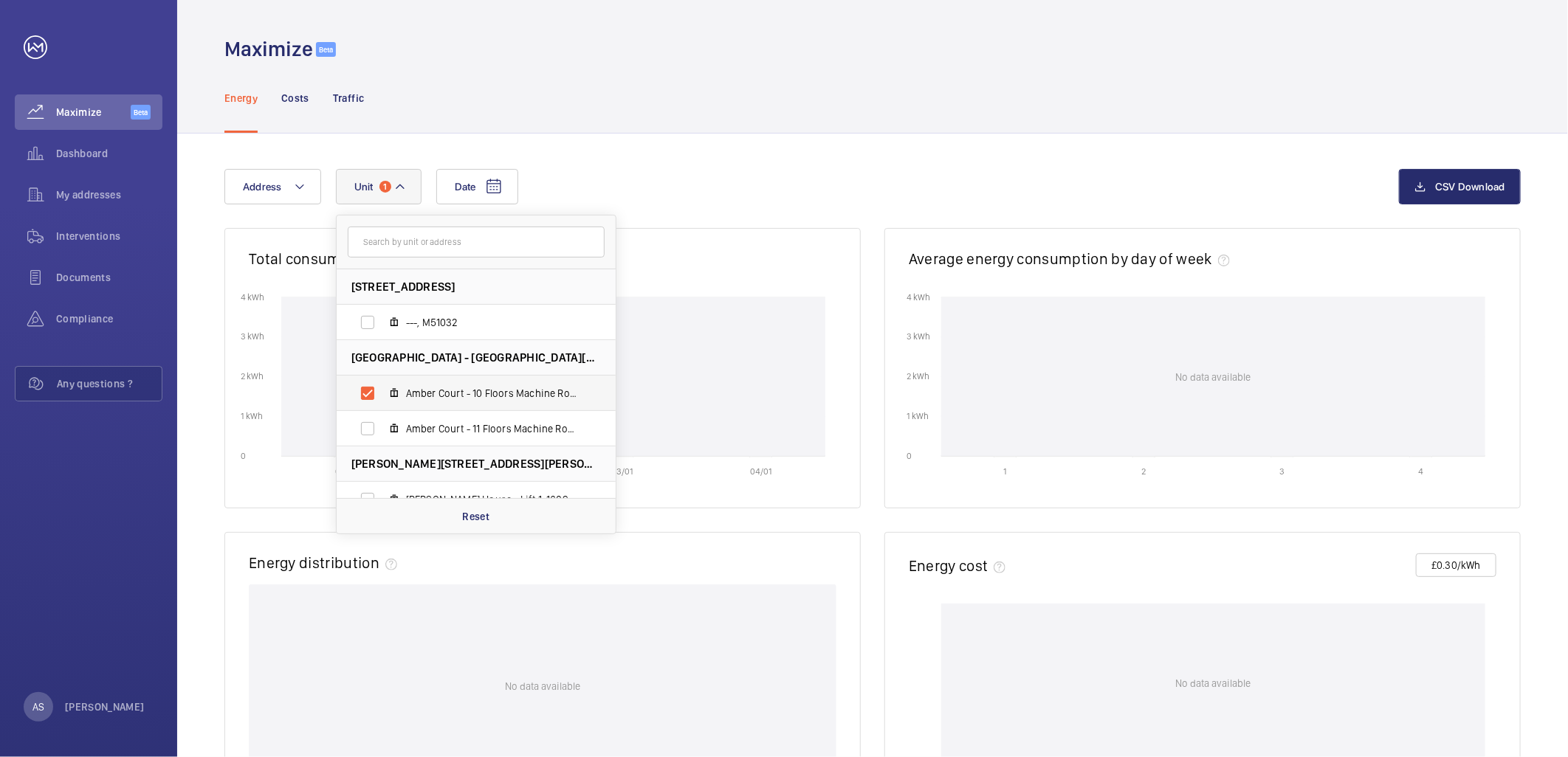
click at [421, 391] on span "Amber Court - 10 Floors Machine Roomless, M10020" at bounding box center [492, 394] width 171 height 15
click at [382, 391] on input "Amber Court - 10 Floors Machine Roomless, M10020" at bounding box center [368, 394] width 30 height 30
checkbox input "false"
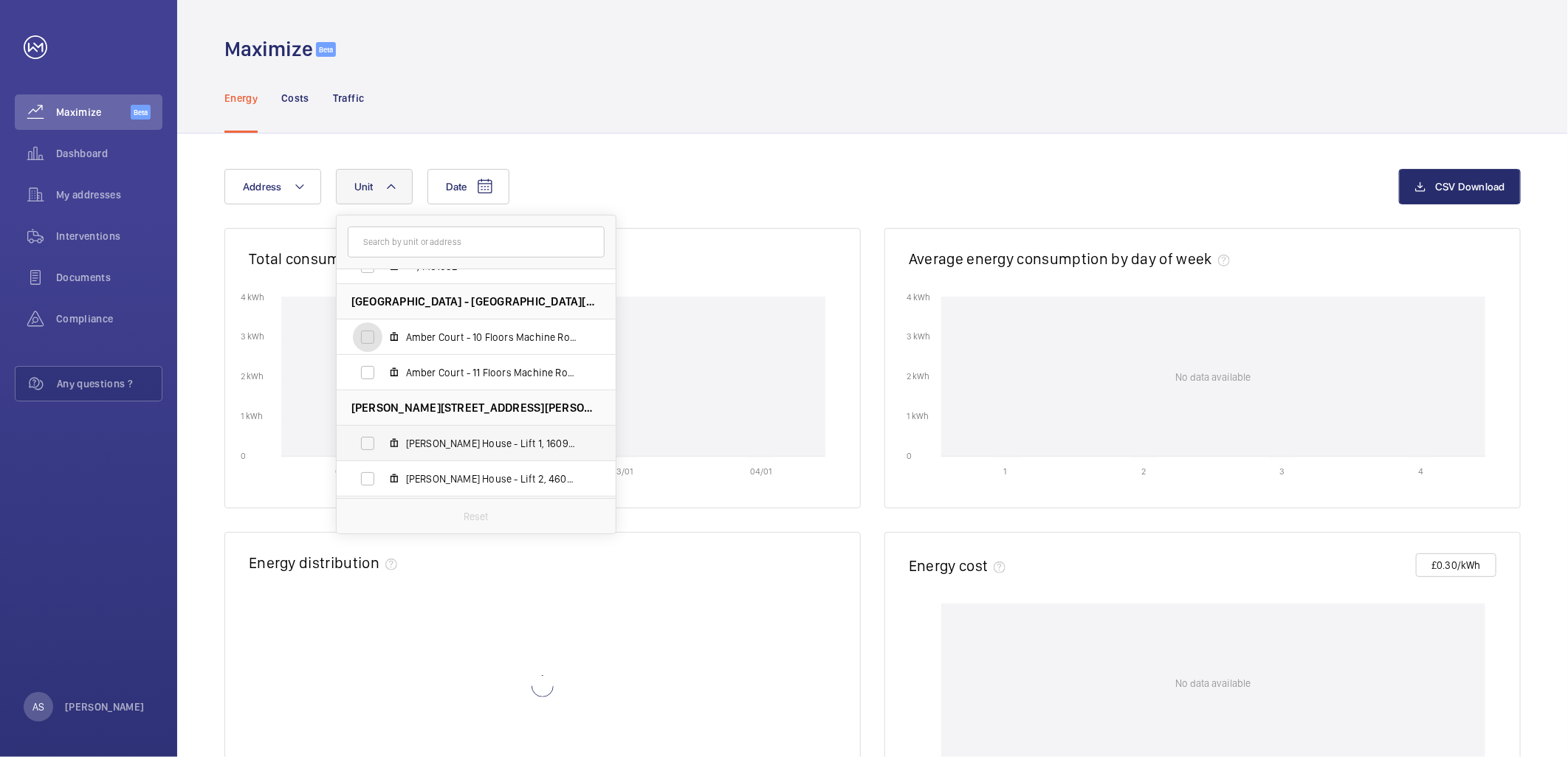
scroll to position [246, 0]
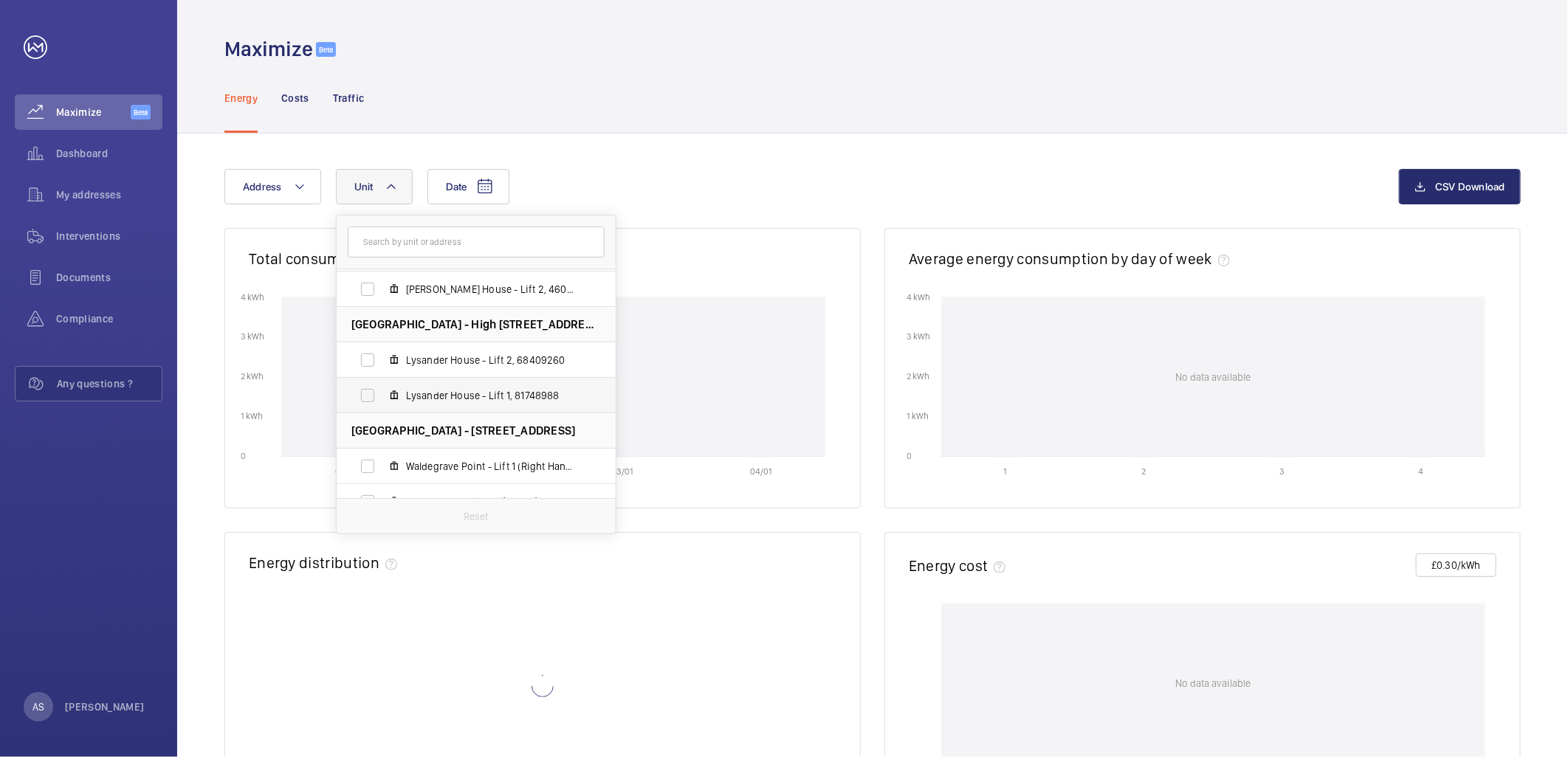
click at [452, 395] on span "Lysander House - Lift 1, 81748988" at bounding box center [492, 395] width 171 height 15
click at [382, 395] on input "Lysander House - Lift 1, 81748988" at bounding box center [368, 395] width 30 height 30
checkbox input "true"
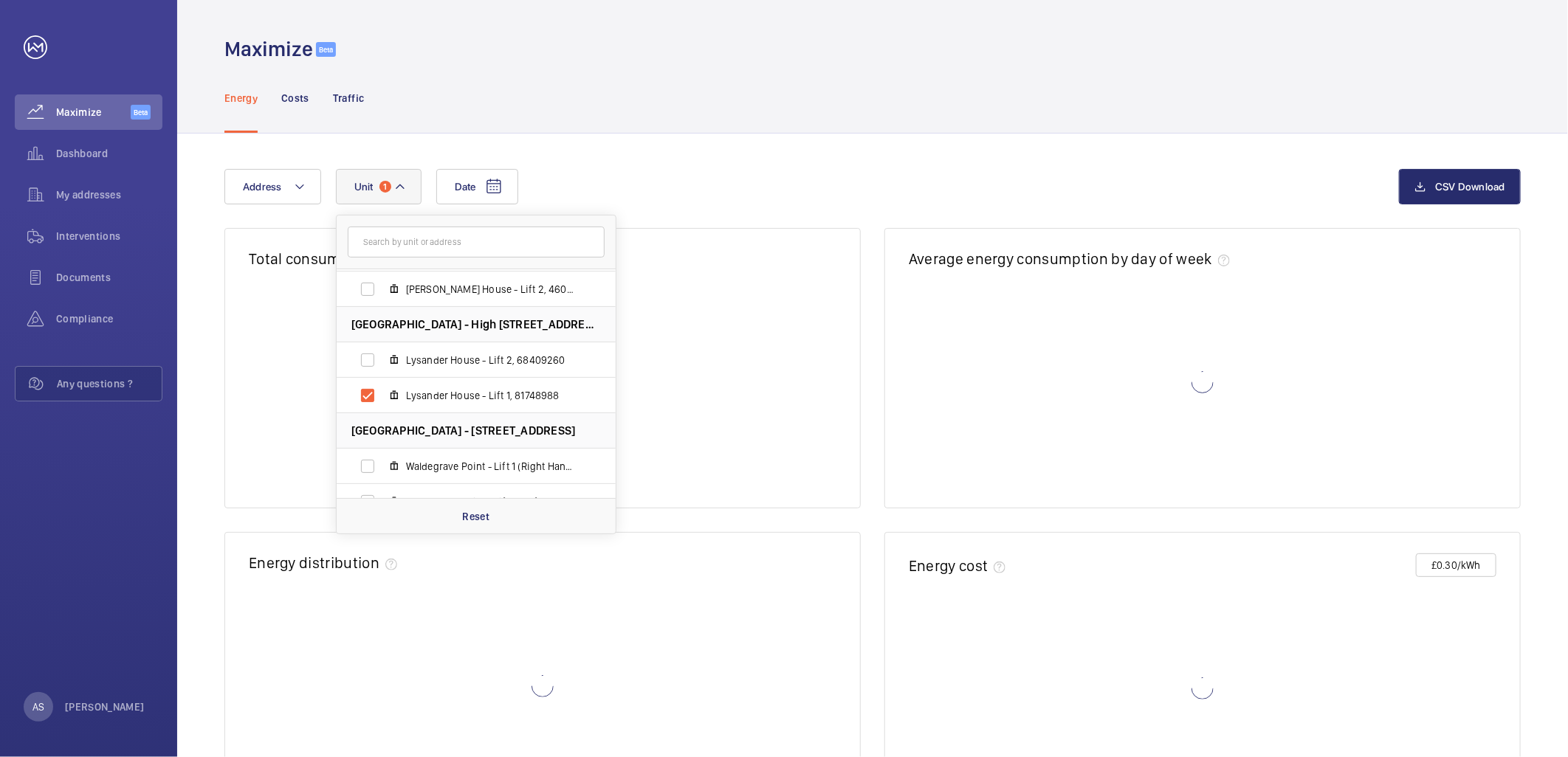
click at [719, 178] on div "Date Address [STREET_ADDRESS] ---, M51032 [GEOGRAPHIC_DATA] - [GEOGRAPHIC_DATA]…" at bounding box center [812, 187] width 1175 height 35
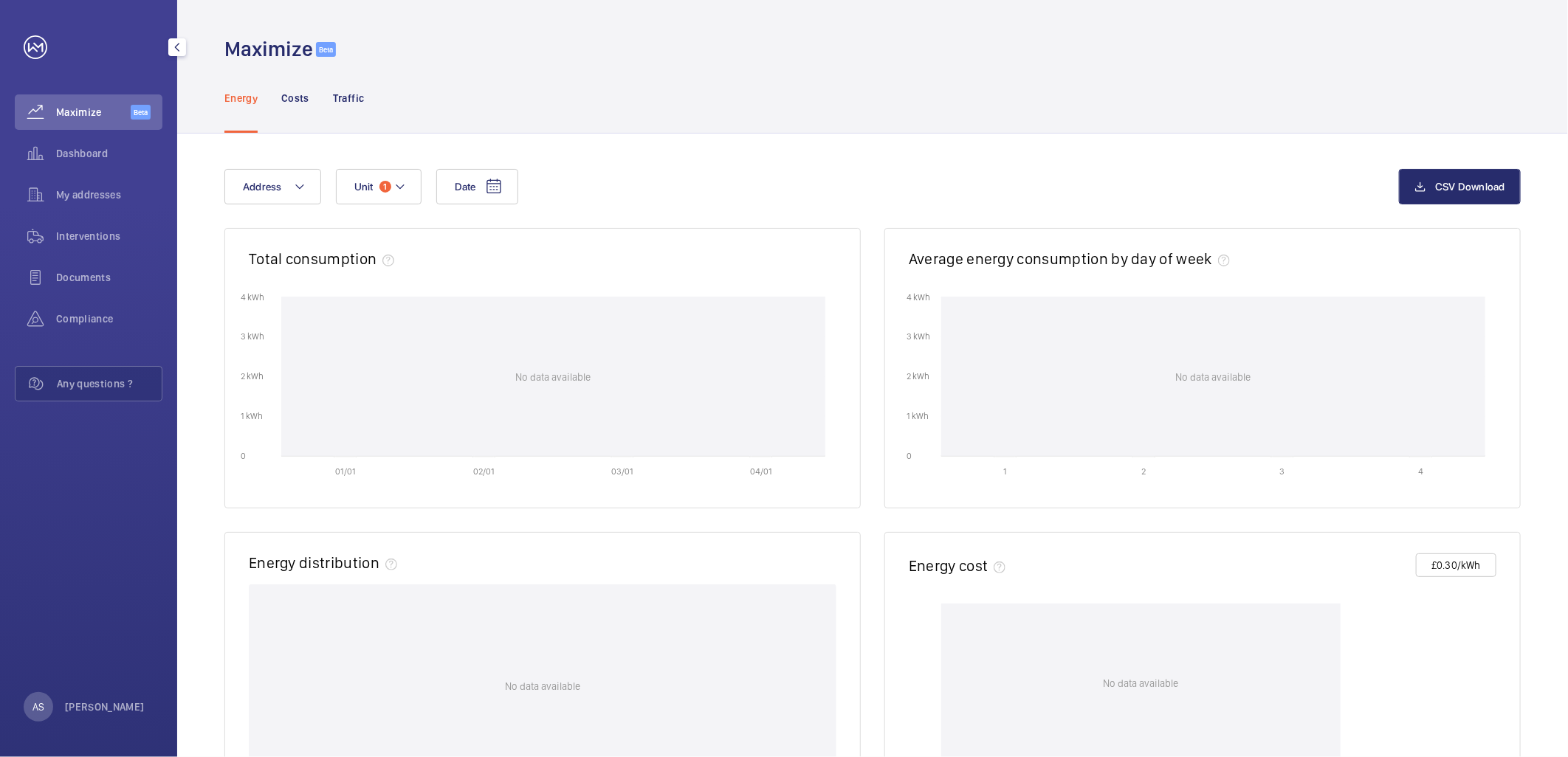
drag, startPoint x: 97, startPoint y: 155, endPoint x: 86, endPoint y: 172, distance: 20.2
click at [95, 155] on span "Dashboard" at bounding box center [109, 154] width 106 height 15
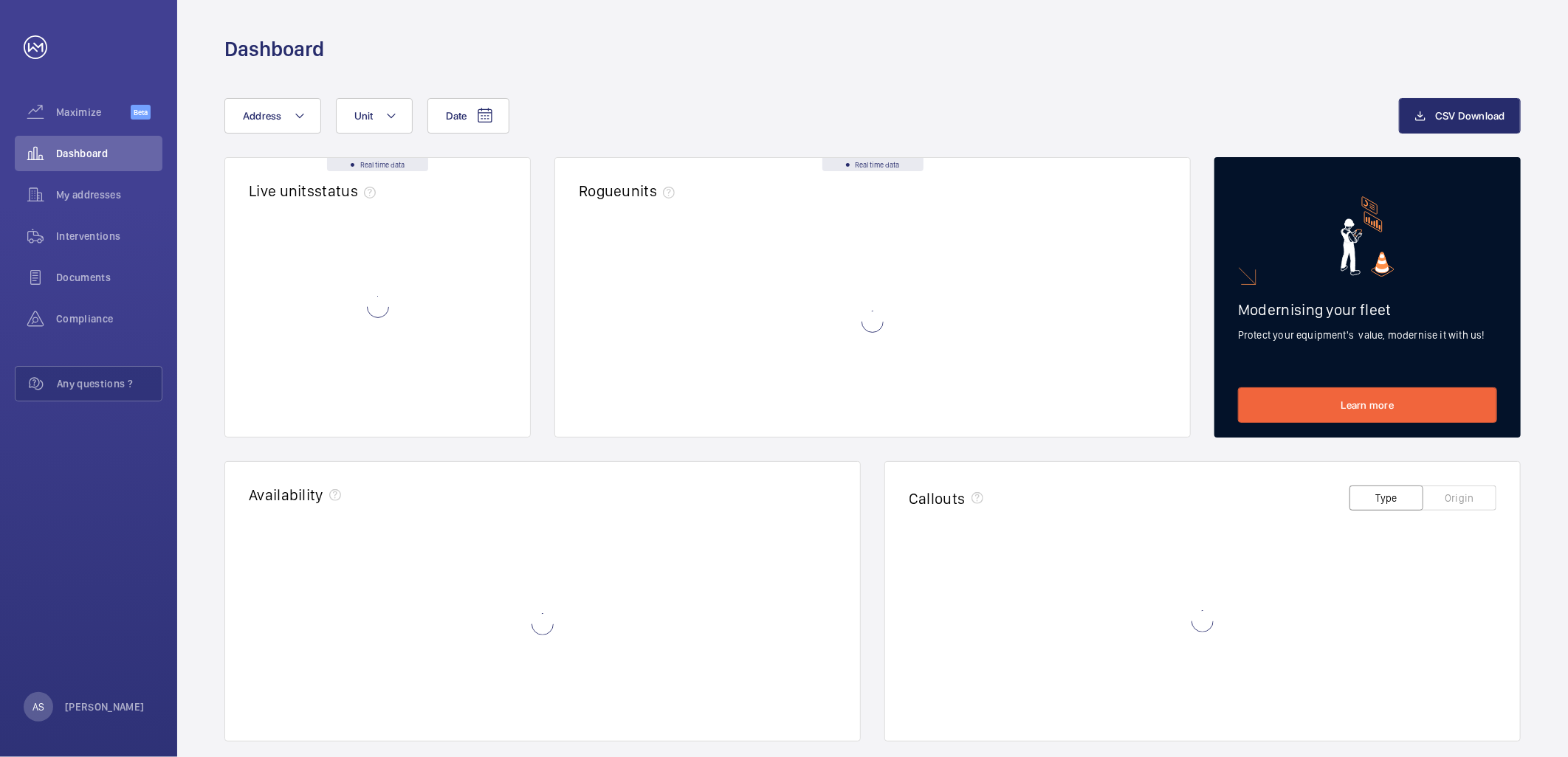
drag, startPoint x: 86, startPoint y: 172, endPoint x: 99, endPoint y: 158, distance: 19.1
click at [98, 158] on span "Dashboard" at bounding box center [109, 154] width 106 height 15
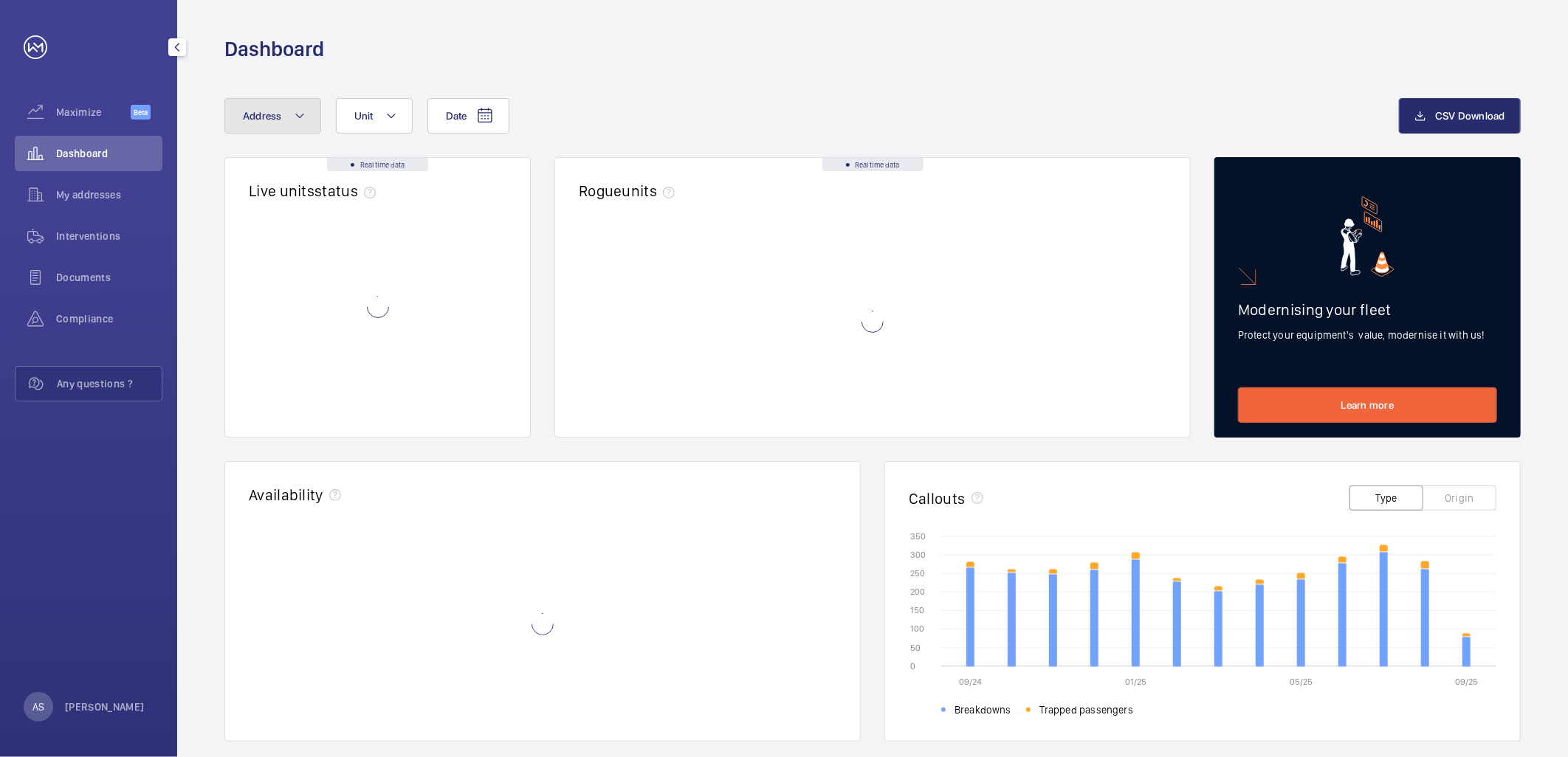
click at [286, 113] on button "Address" at bounding box center [273, 115] width 97 height 35
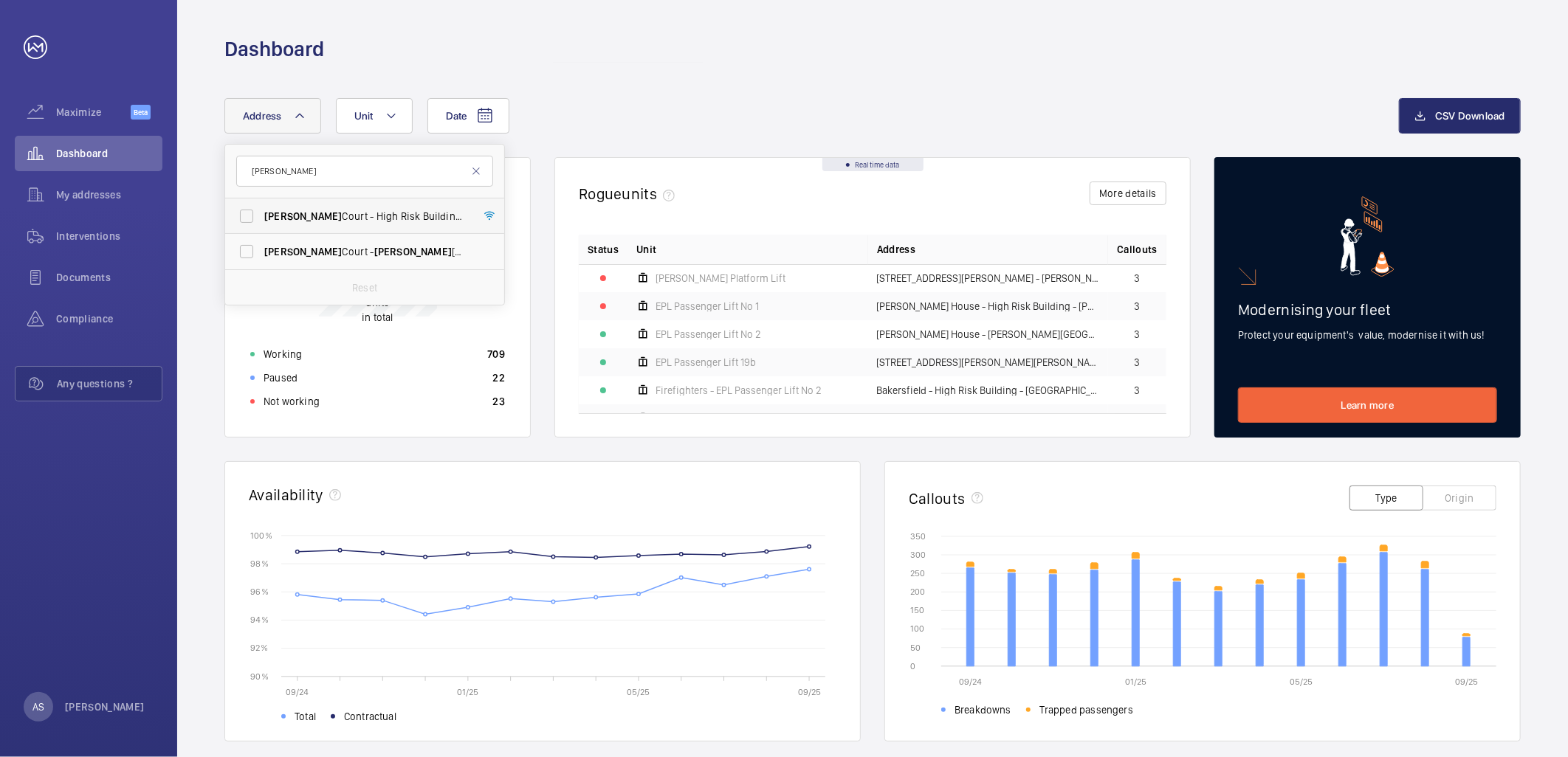
type input "[PERSON_NAME]"
click at [387, 210] on span "[PERSON_NAME][STREET_ADDRESS][PERSON_NAME]" at bounding box center [365, 216] width 203 height 15
click at [261, 210] on input "[PERSON_NAME][STREET_ADDRESS][PERSON_NAME]" at bounding box center [247, 216] width 30 height 30
checkbox input "true"
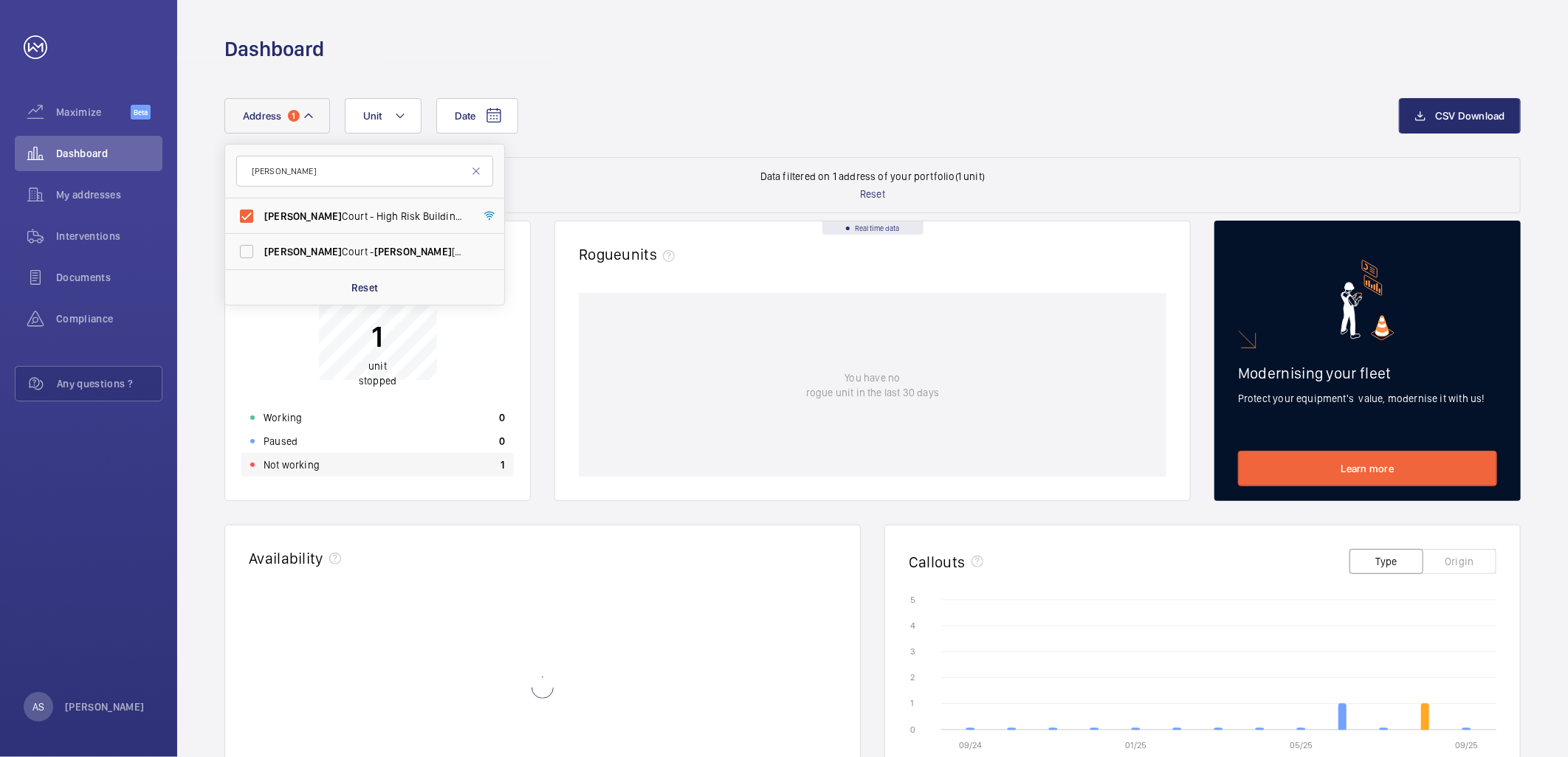
click at [377, 468] on div "Not working 1" at bounding box center [377, 464] width 272 height 24
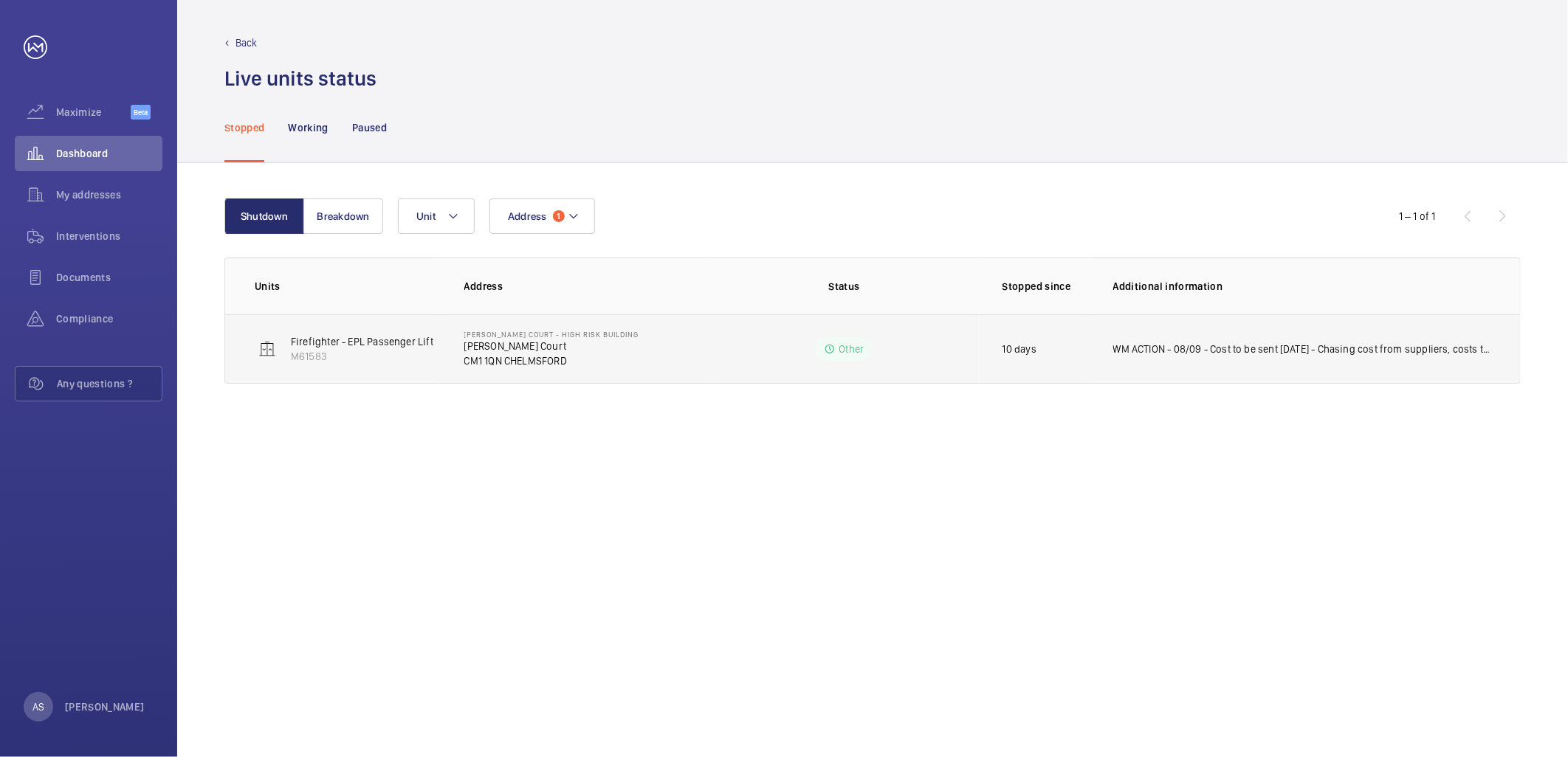
click at [478, 335] on p "[PERSON_NAME] Court - High Risk Building" at bounding box center [552, 334] width 175 height 9
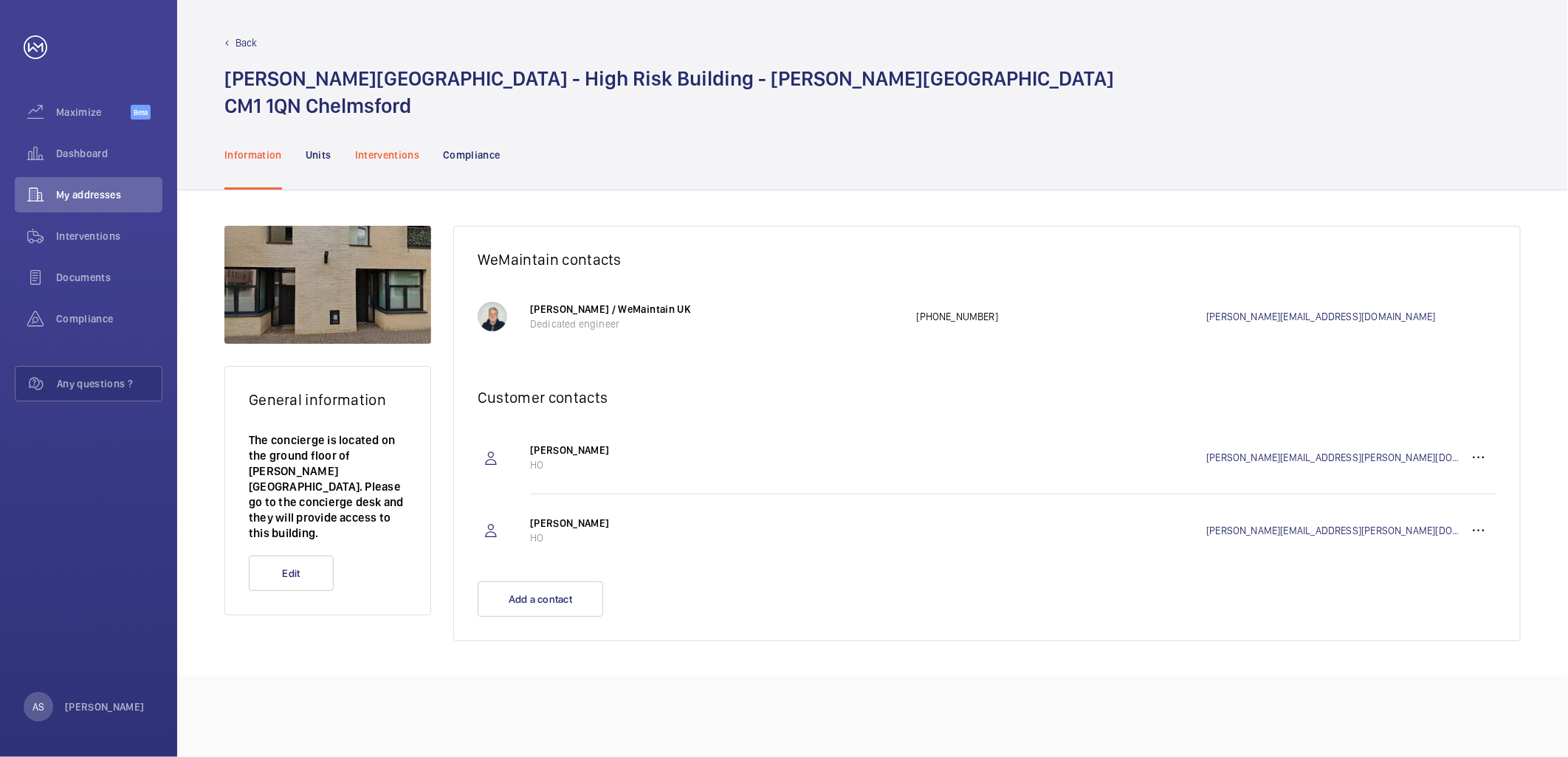
click at [387, 152] on p "Interventions" at bounding box center [387, 155] width 65 height 15
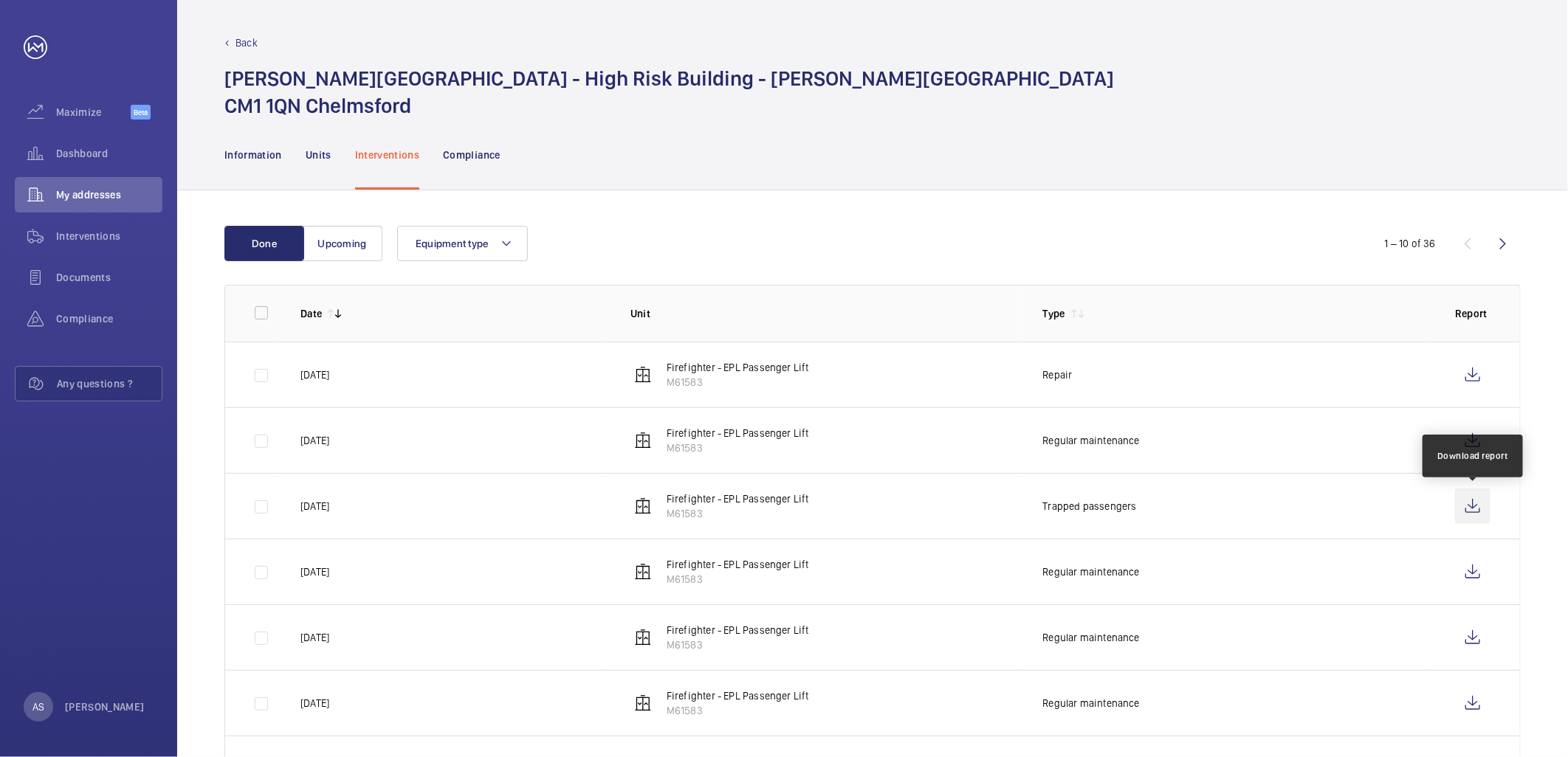
click at [1465, 505] on wm-front-icon-button at bounding box center [1473, 505] width 35 height 35
